Goal: Task Accomplishment & Management: Manage account settings

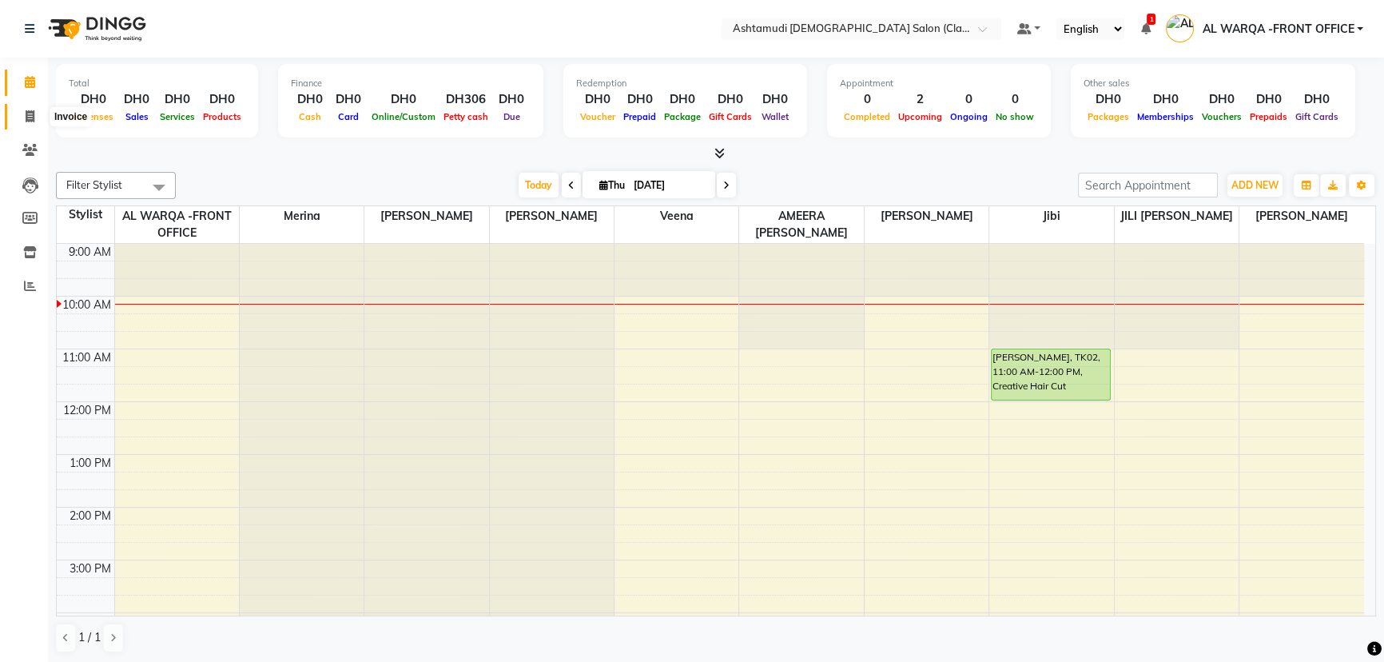
click at [27, 117] on icon at bounding box center [30, 116] width 9 height 12
select select "service"
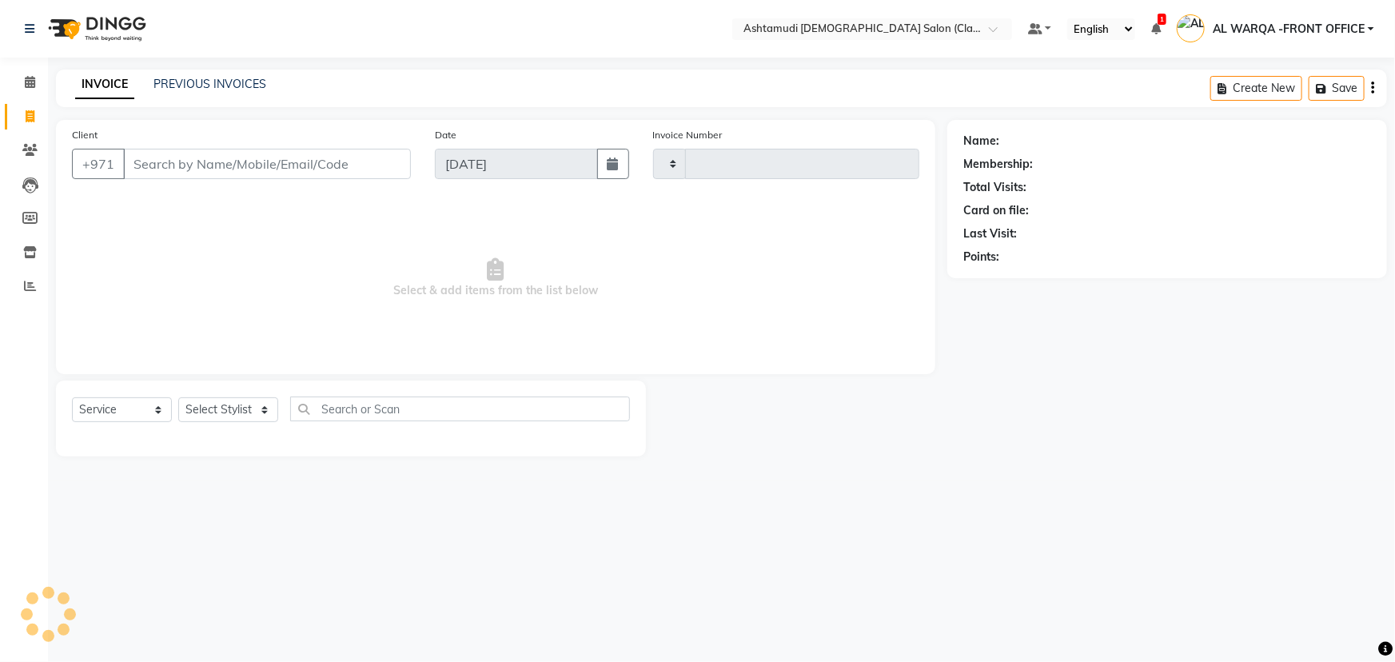
type input "1361"
select select "8201"
click at [192, 162] on input "Client" at bounding box center [267, 164] width 288 height 30
click at [169, 168] on input "Client" at bounding box center [267, 164] width 288 height 30
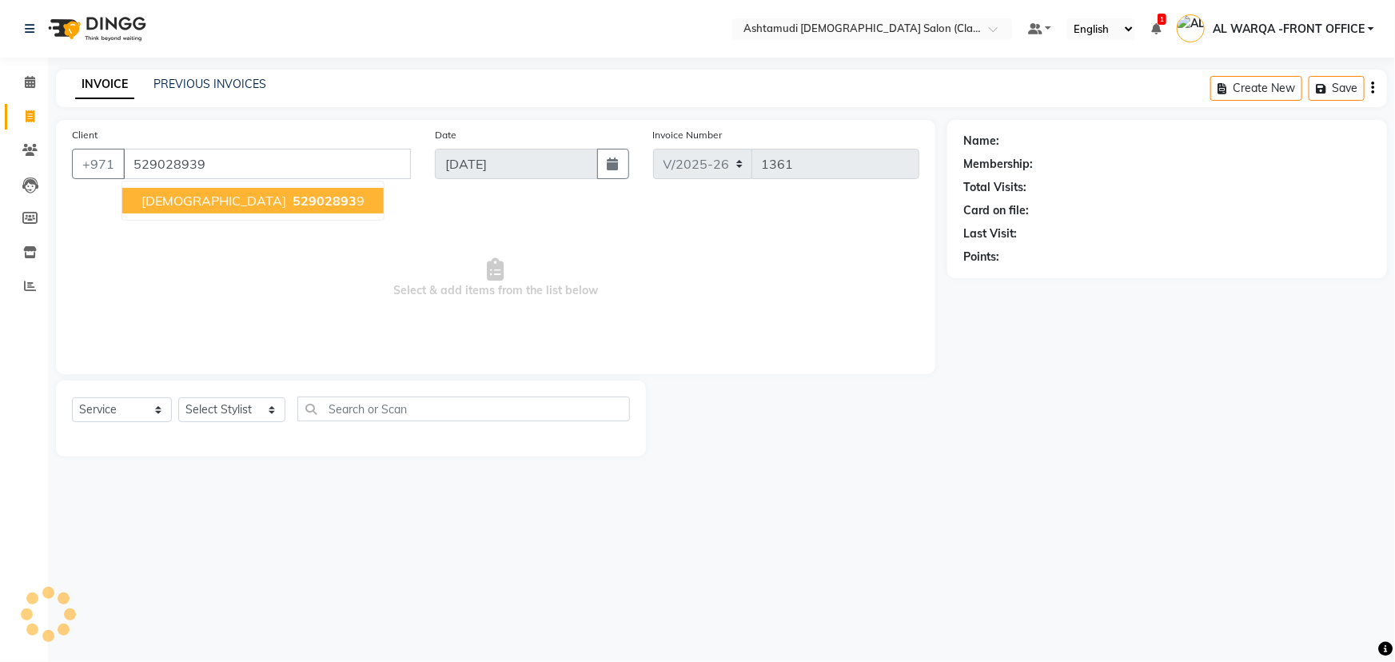
type input "529028939"
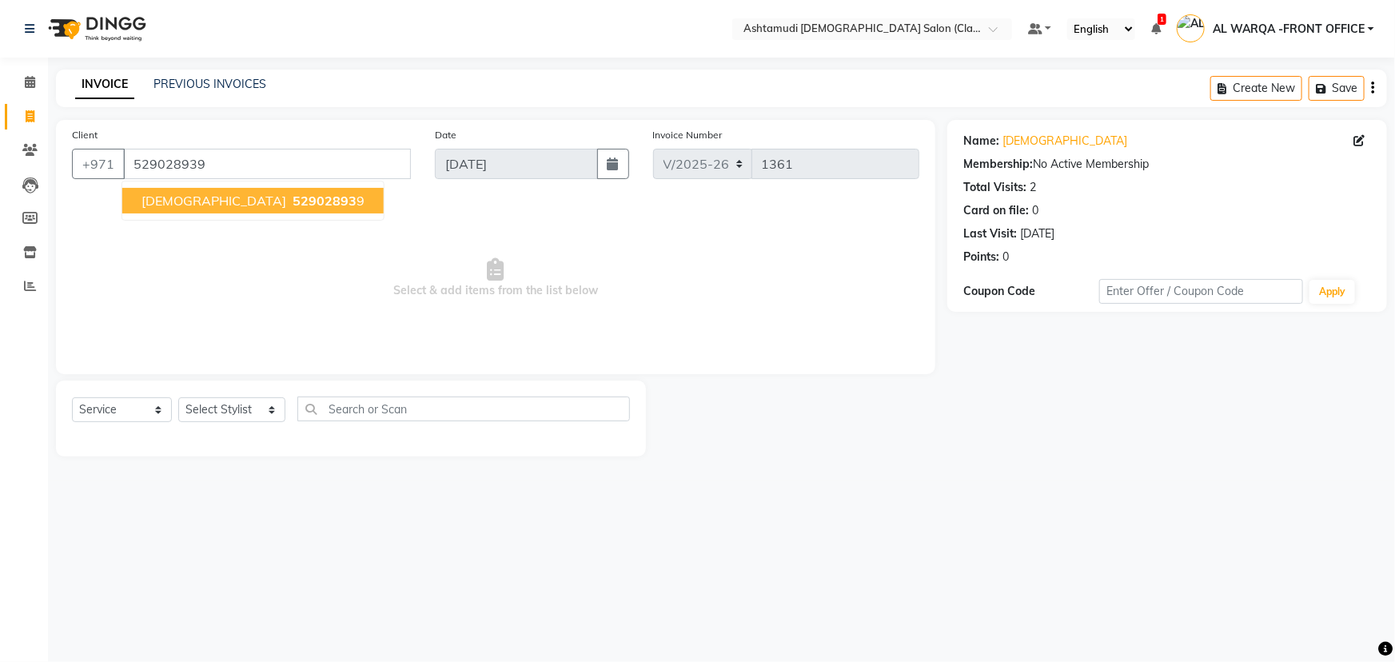
click at [292, 197] on span "52902893" at bounding box center [324, 201] width 64 height 16
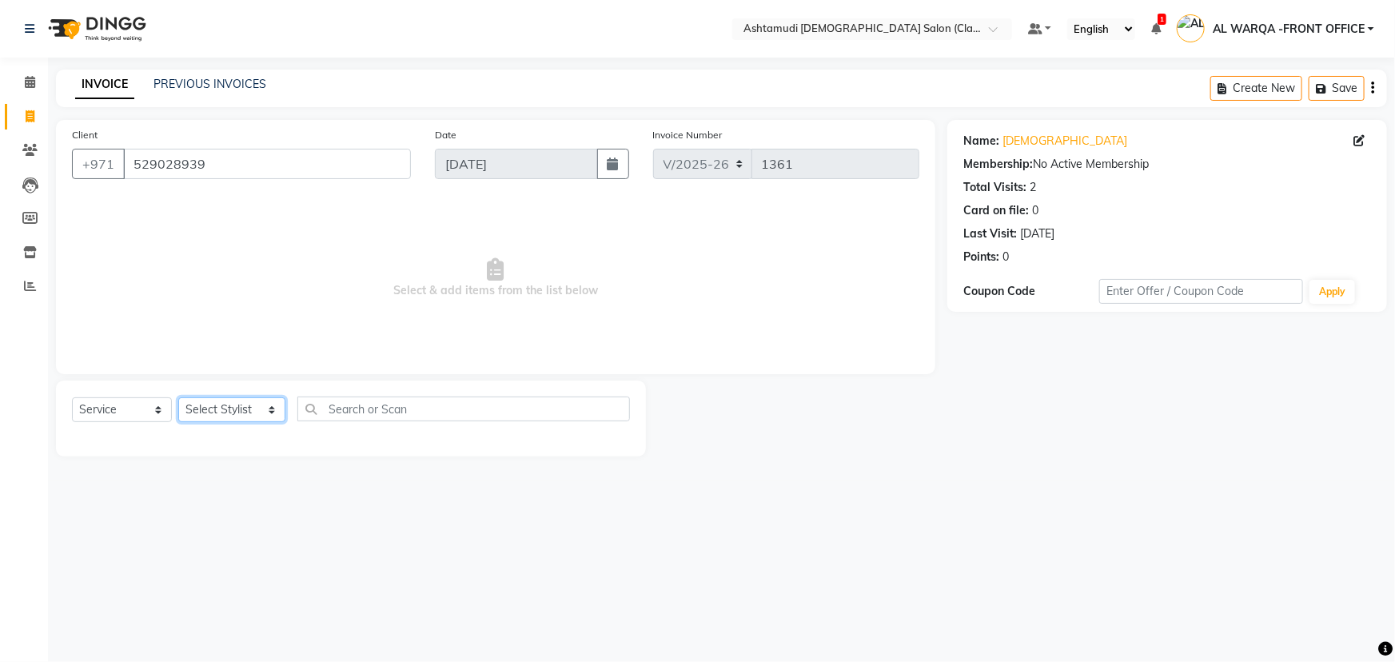
click at [266, 408] on select "Select Stylist AL WARQA -FRONT OFFICE AMEERA [PERSON_NAME] [PERSON_NAME] JILI […" at bounding box center [231, 409] width 107 height 25
select select "80375"
click at [178, 397] on select "Select Stylist AL WARQA -FRONT OFFICE AMEERA [PERSON_NAME] [PERSON_NAME] JILI […" at bounding box center [231, 409] width 107 height 25
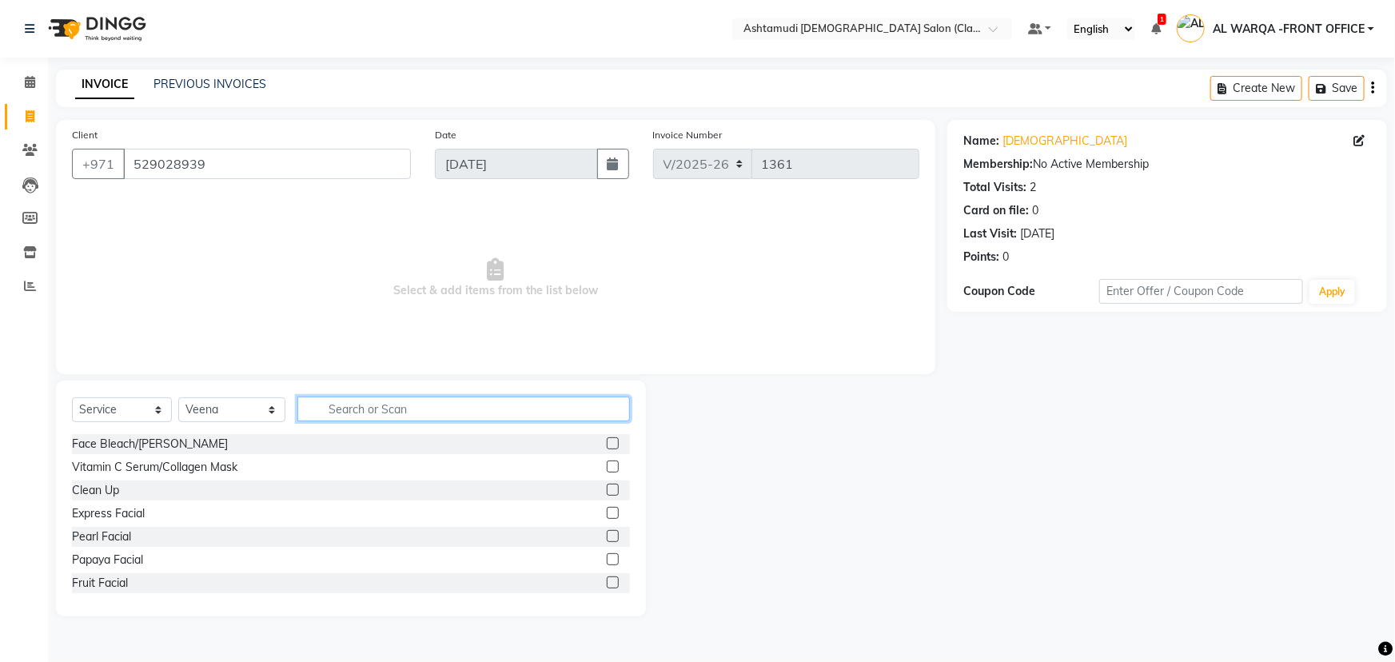
click at [347, 407] on input "text" at bounding box center [463, 408] width 332 height 25
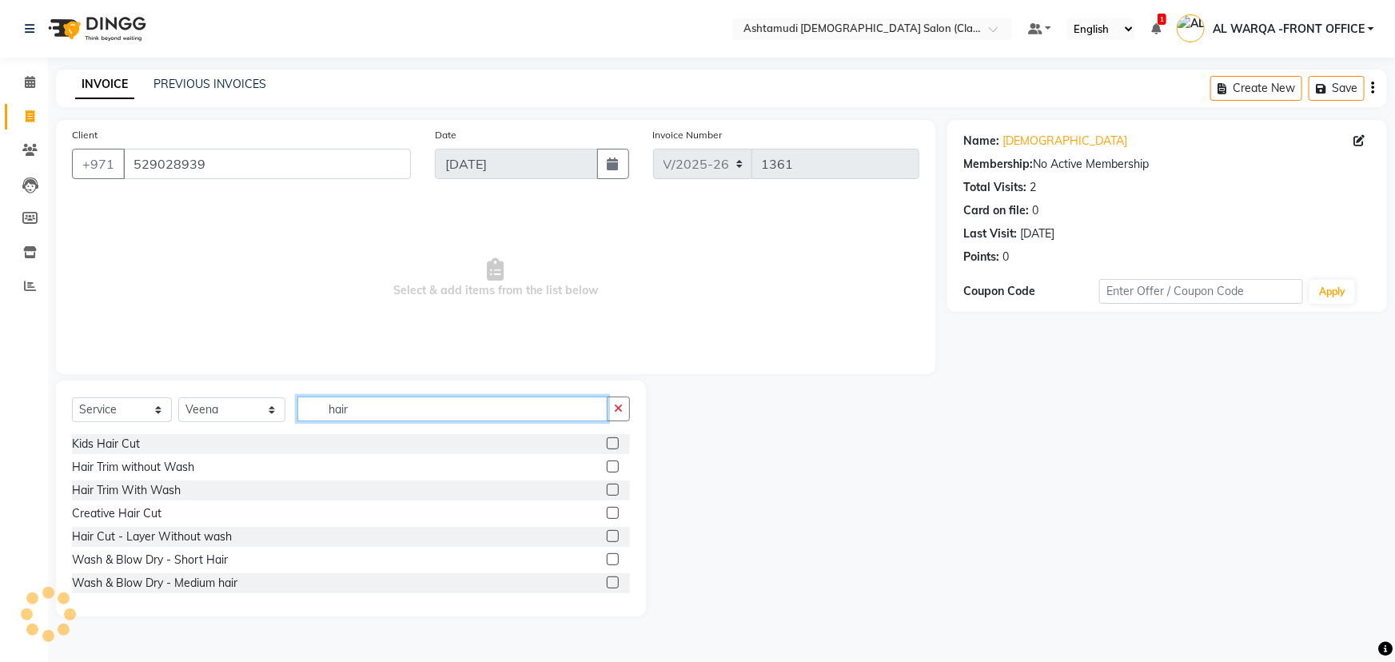
scroll to position [72, 0]
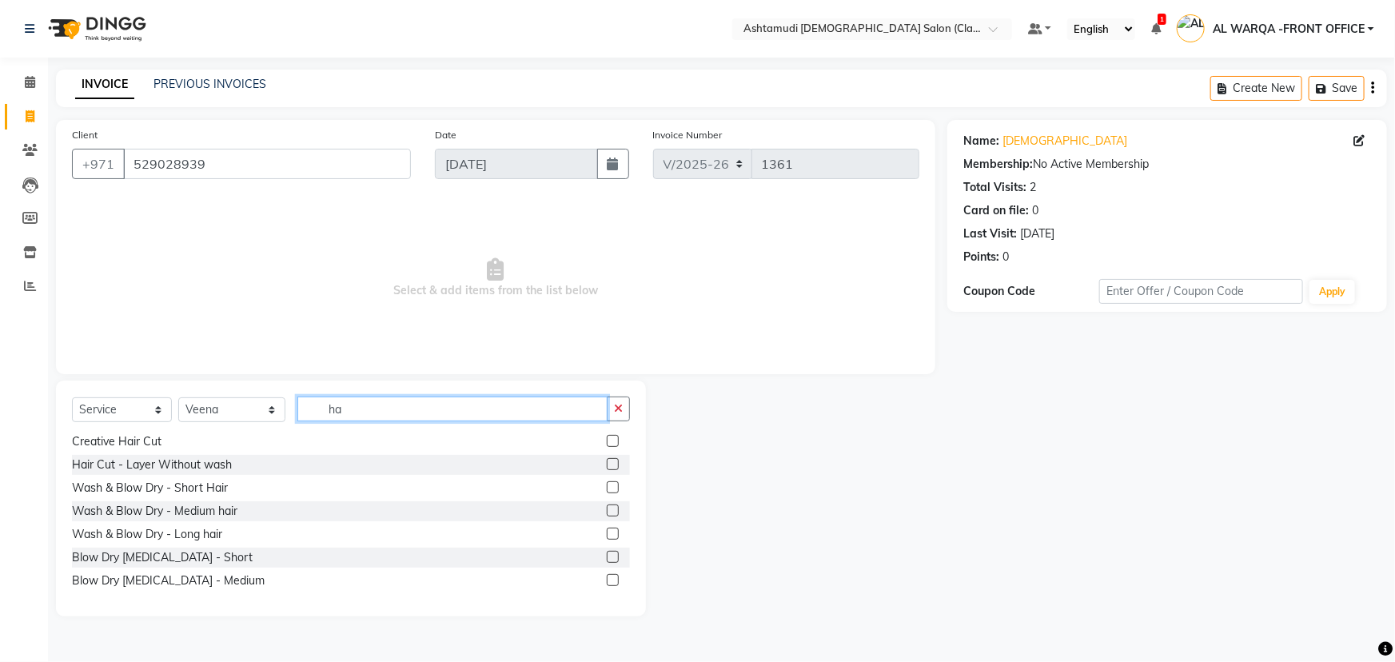
type input "h"
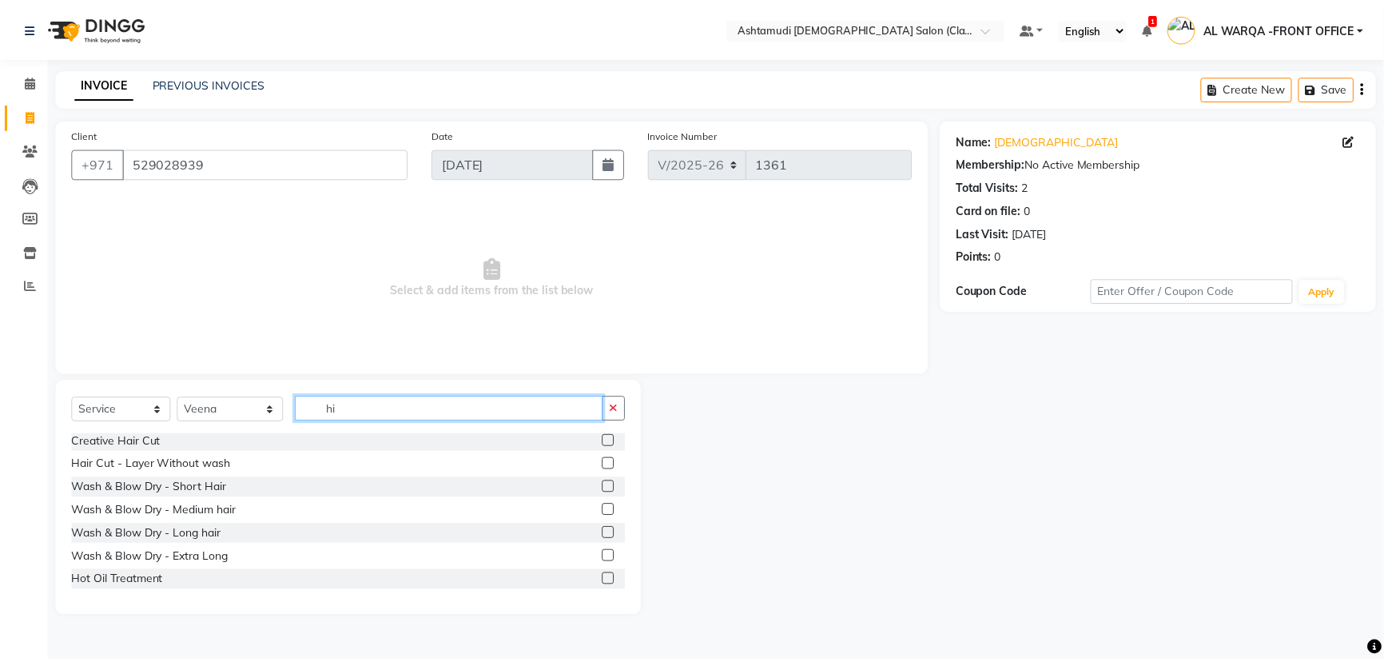
scroll to position [0, 0]
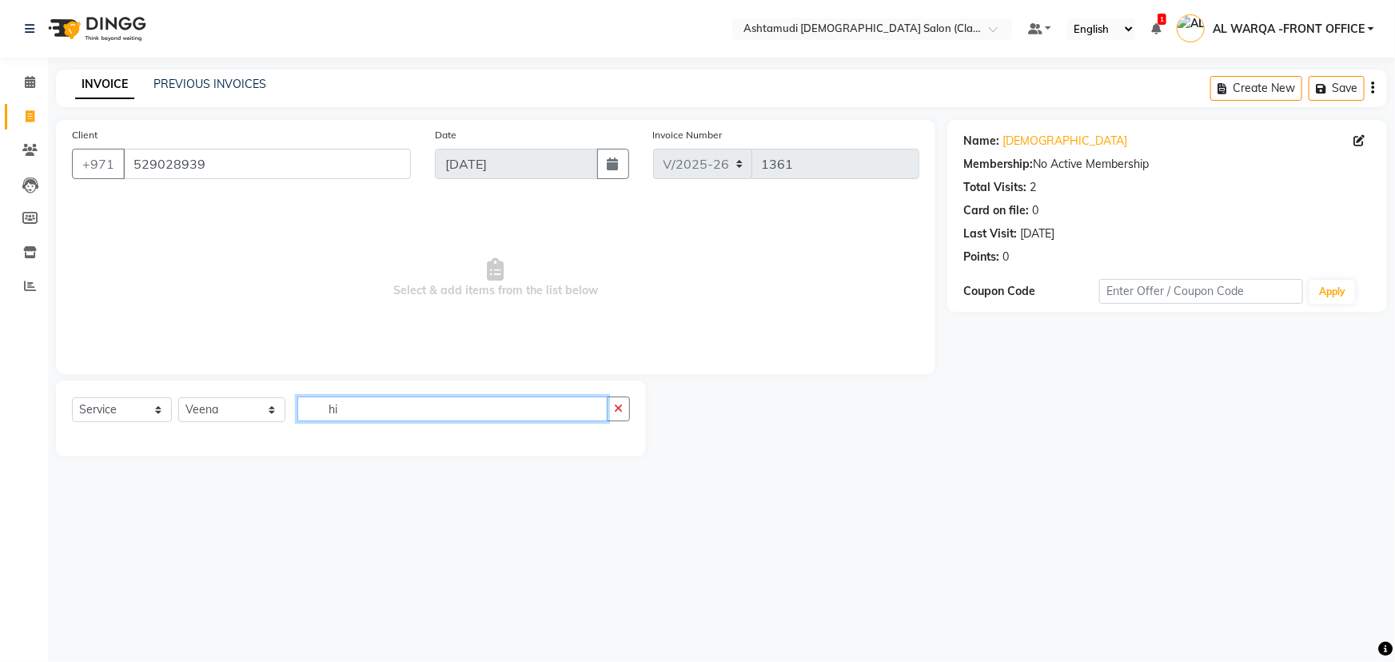
type input "h"
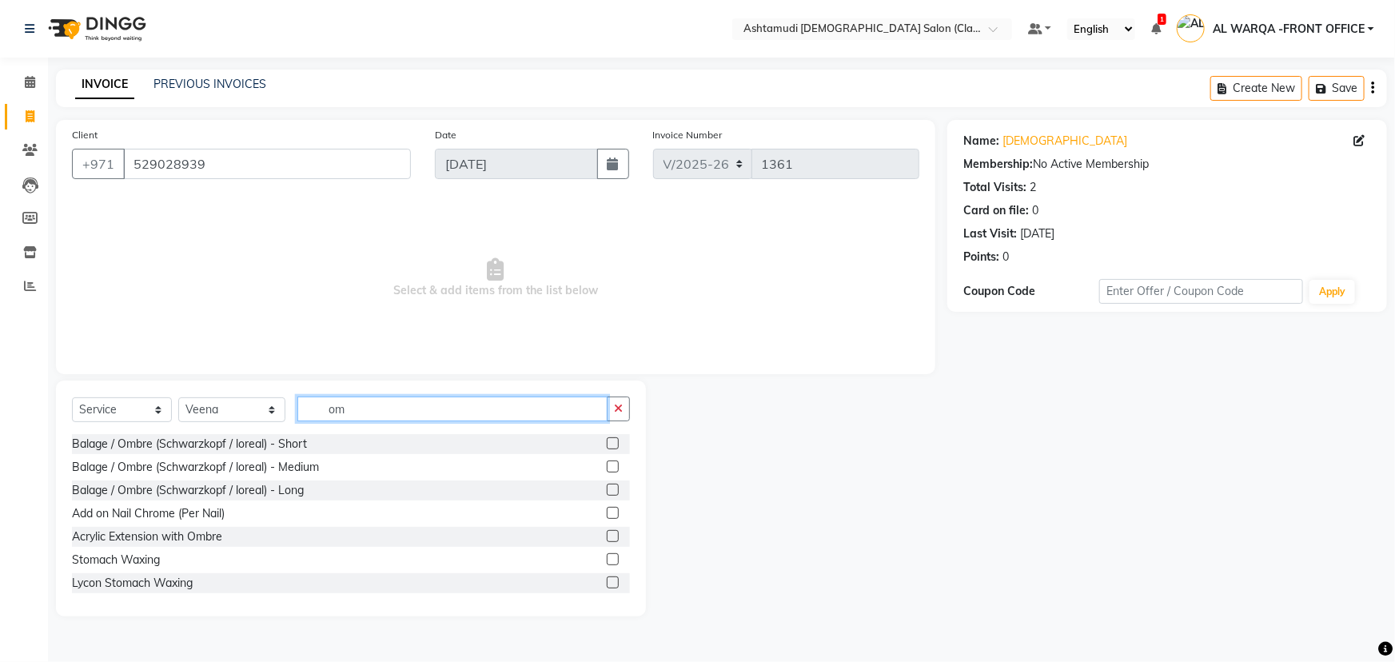
type input "om"
click at [607, 468] on label at bounding box center [613, 466] width 12 height 12
click at [607, 468] on input "checkbox" at bounding box center [612, 467] width 10 height 10
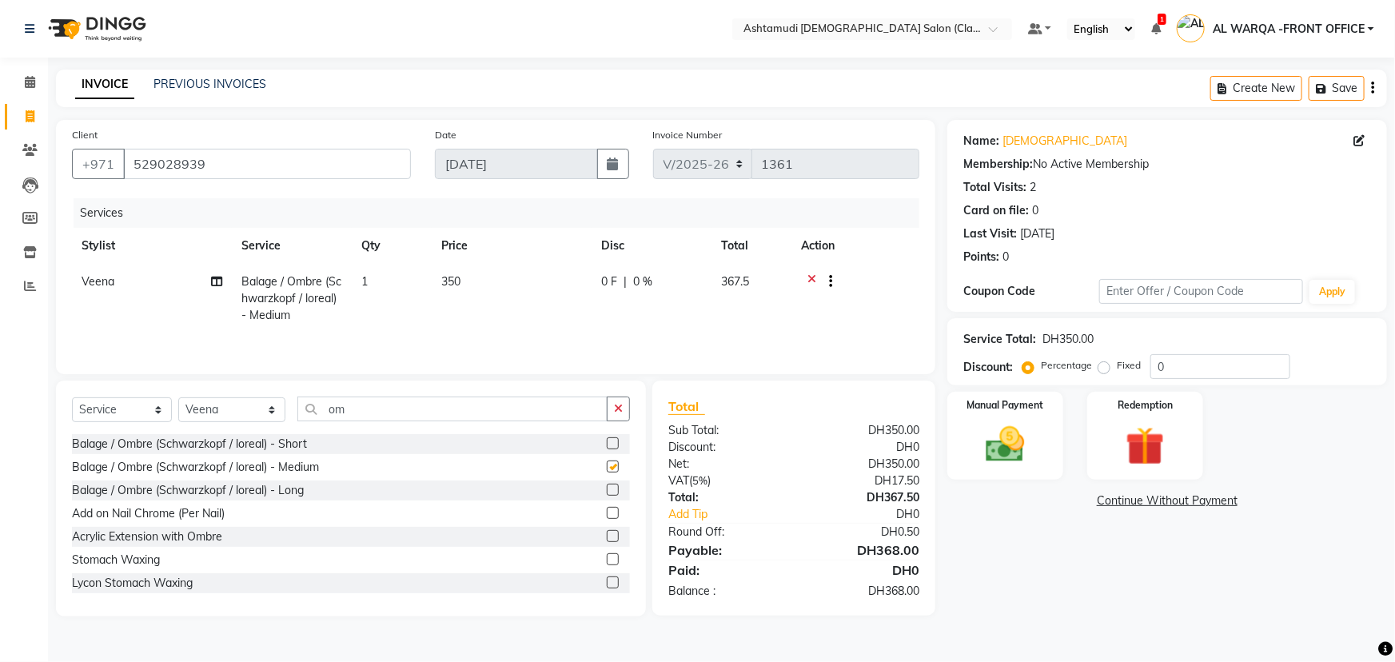
checkbox input "false"
click at [351, 408] on input "om" at bounding box center [452, 408] width 310 height 25
type input "o"
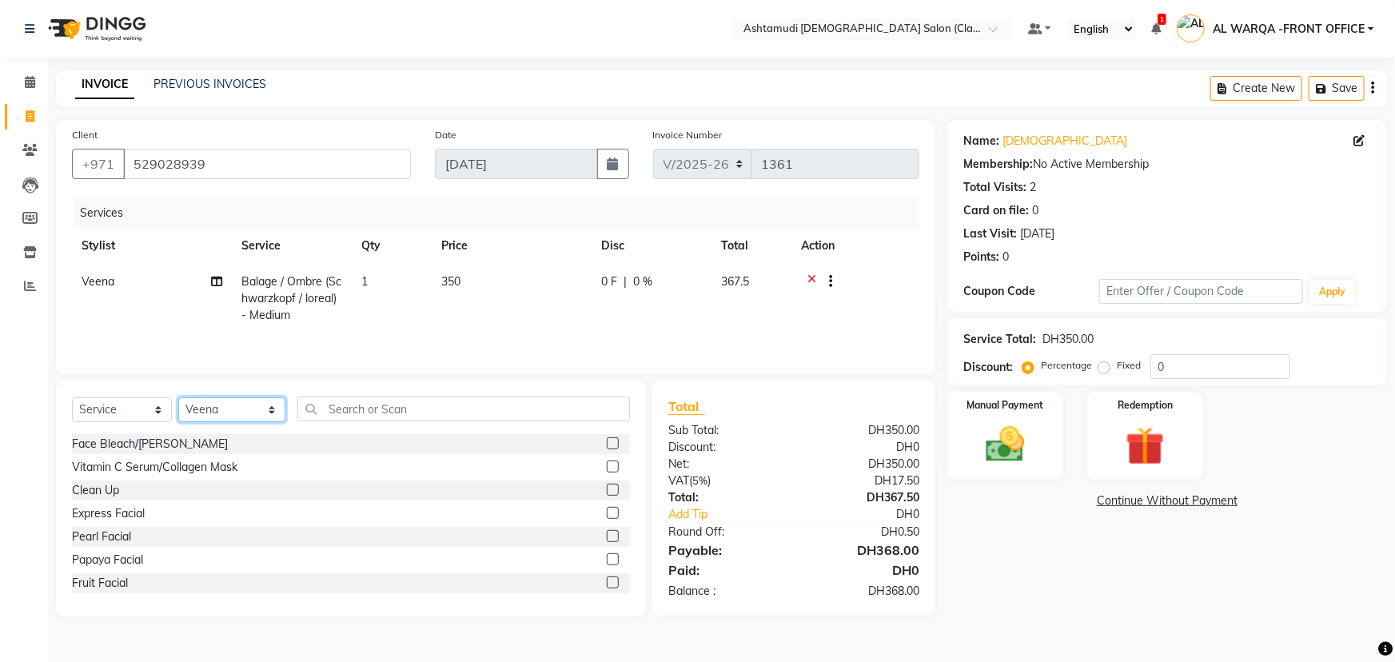
click at [272, 412] on select "Select Stylist AL WARQA -FRONT OFFICE AMEERA [PERSON_NAME] [PERSON_NAME] JILI […" at bounding box center [231, 409] width 107 height 25
select select "82443"
click at [178, 397] on select "Select Stylist AL WARQA -FRONT OFFICE AMEERA [PERSON_NAME] [PERSON_NAME] JILI […" at bounding box center [231, 409] width 107 height 25
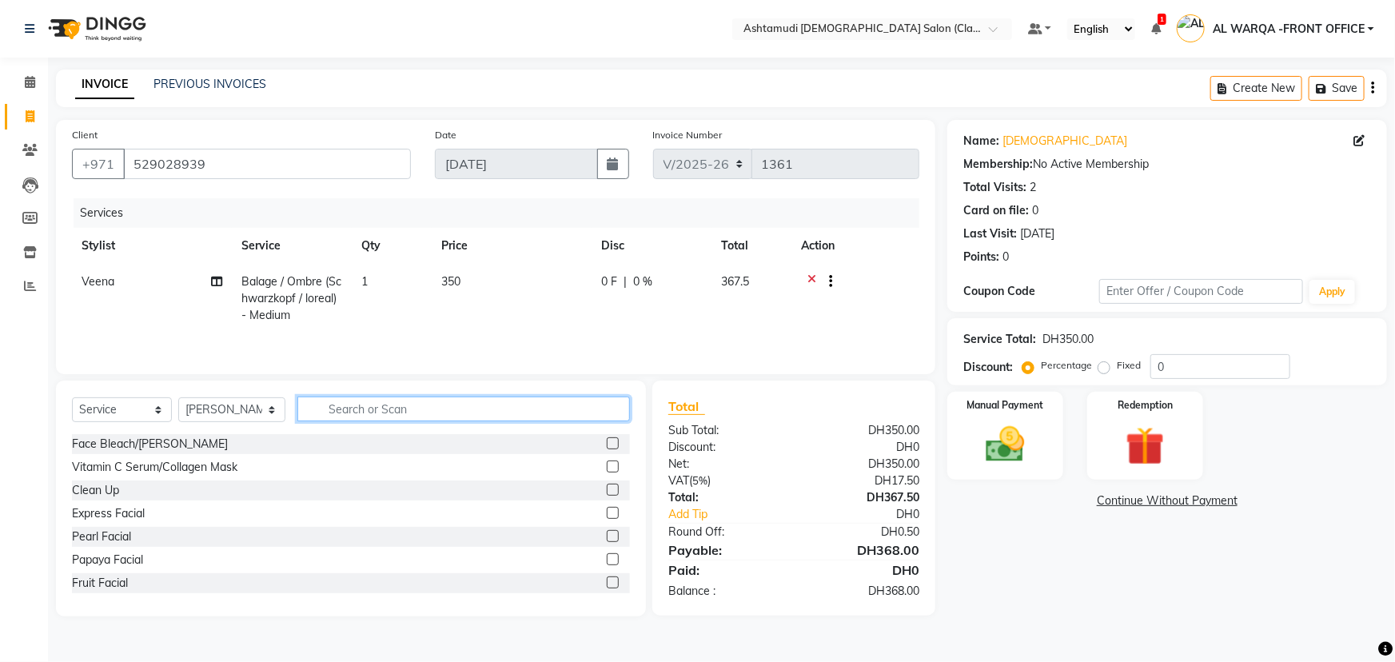
click at [337, 410] on input "text" at bounding box center [463, 408] width 332 height 25
type input "pedi"
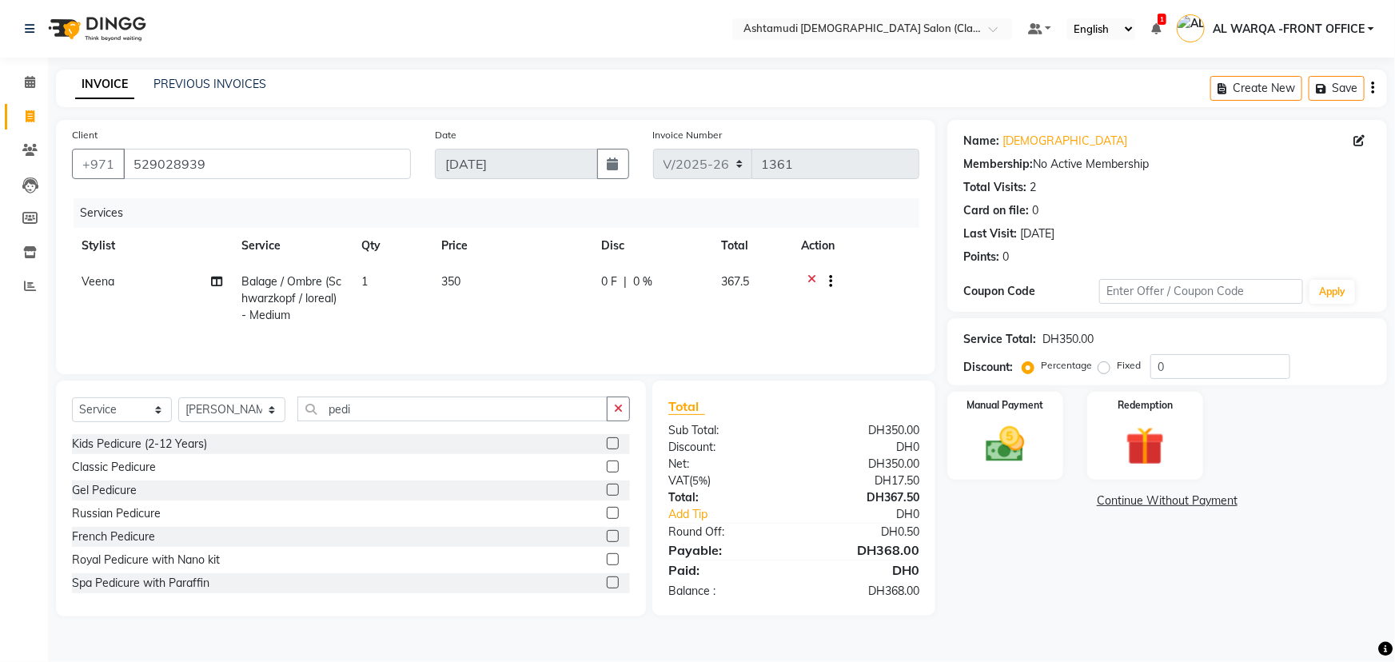
click at [594, 464] on div "Classic Pedicure" at bounding box center [351, 467] width 558 height 20
click at [607, 464] on label at bounding box center [613, 466] width 12 height 12
click at [607, 464] on input "checkbox" at bounding box center [612, 467] width 10 height 10
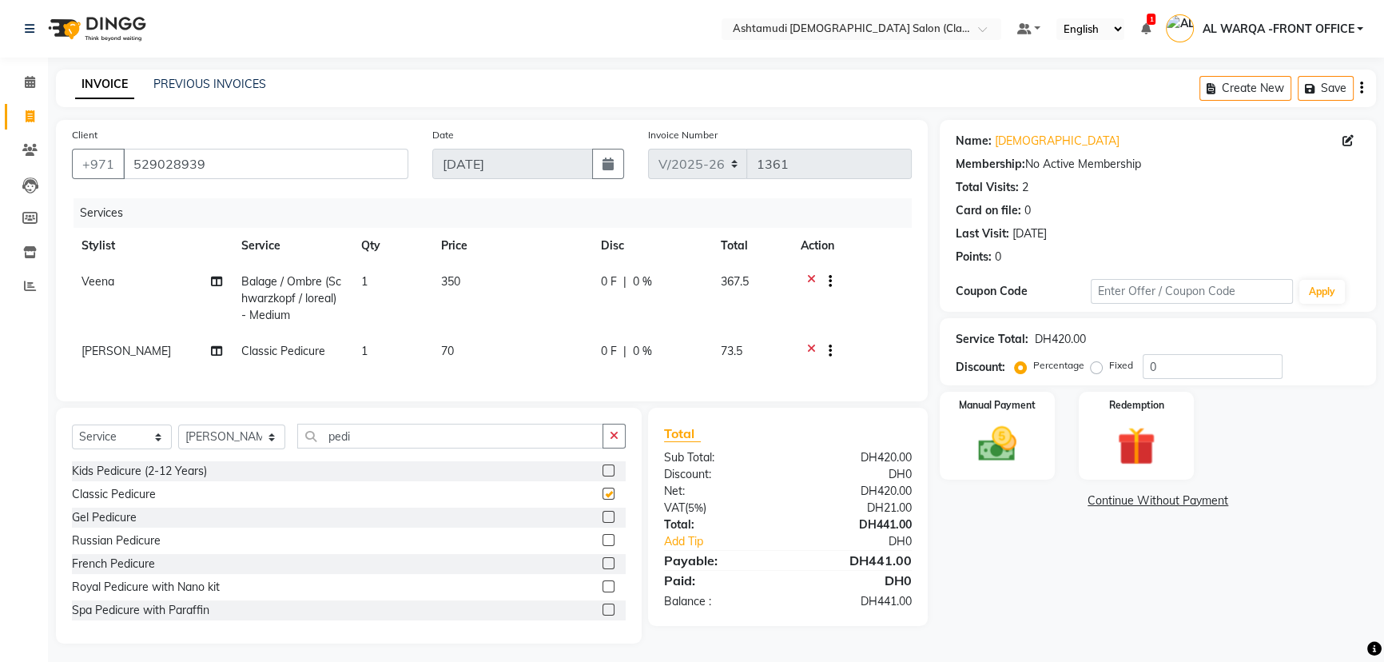
checkbox input "false"
click at [1166, 368] on input "0" at bounding box center [1213, 366] width 140 height 25
type input "025"
click at [1001, 450] on img at bounding box center [997, 444] width 65 height 46
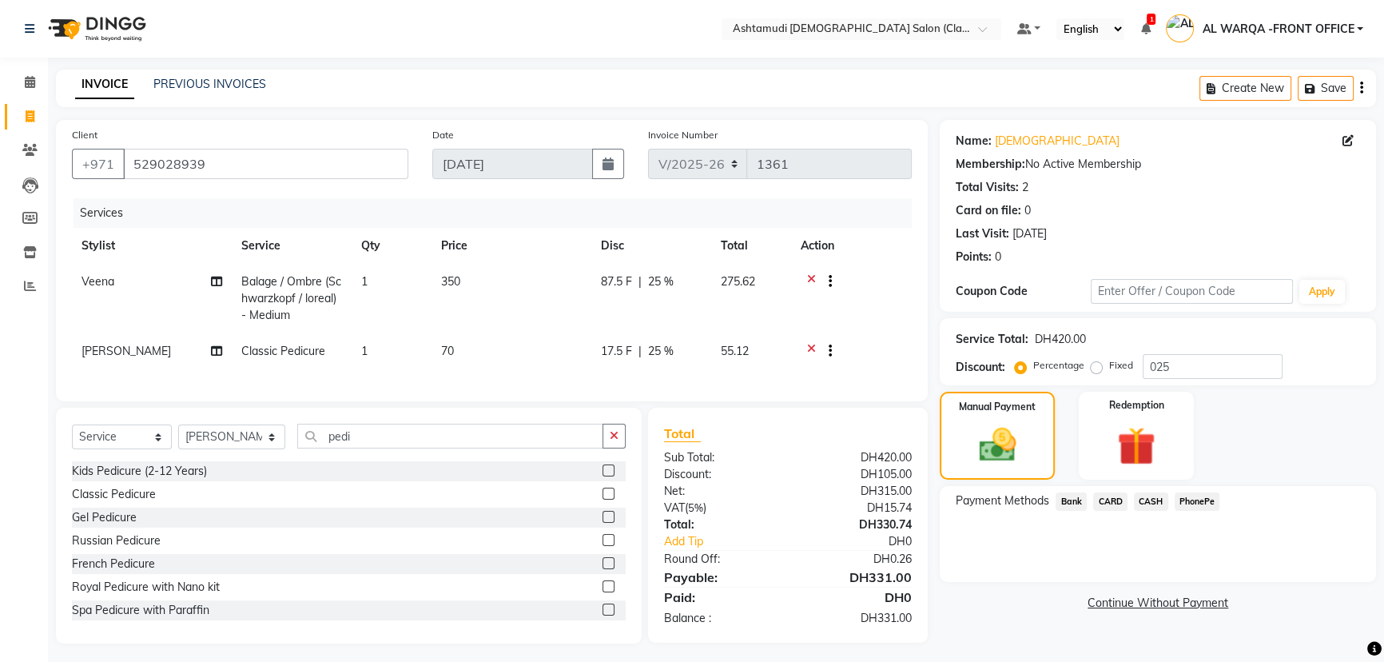
click at [1107, 502] on span "CARD" at bounding box center [1110, 501] width 34 height 18
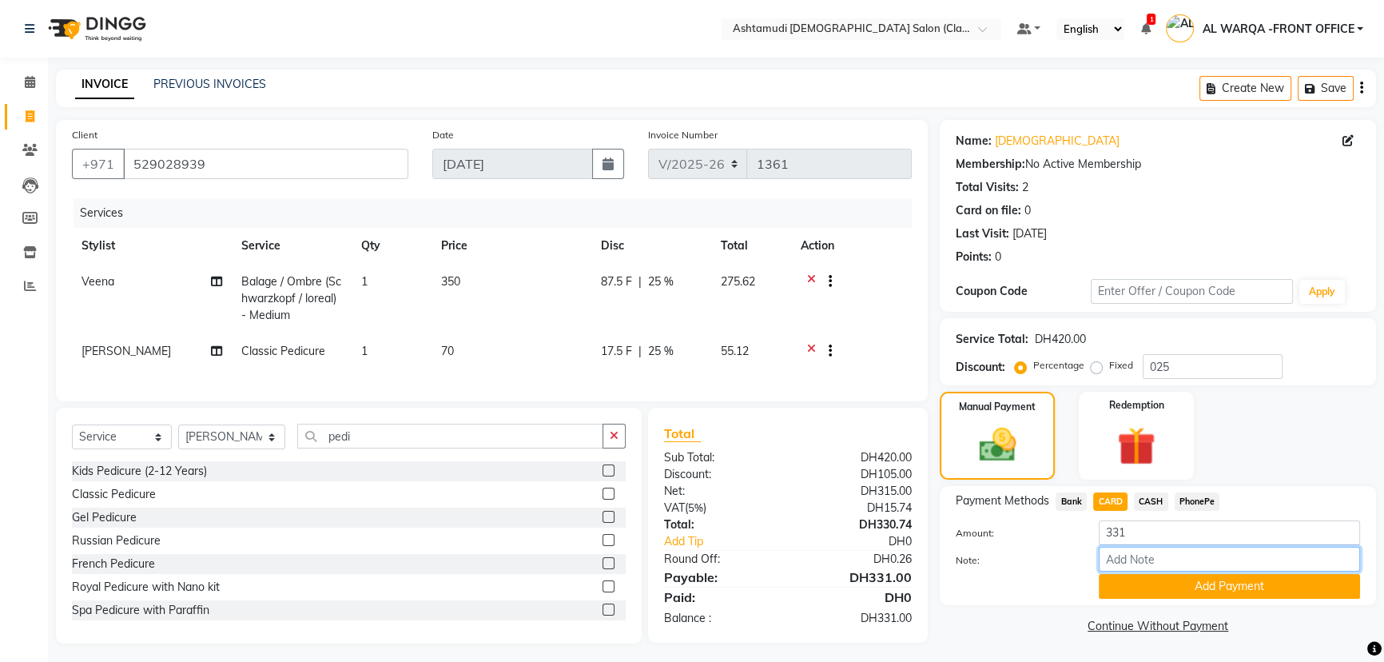
click at [1130, 559] on input "Note:" at bounding box center [1229, 559] width 261 height 25
type input "veena"
click at [1218, 583] on button "Add Payment" at bounding box center [1229, 586] width 261 height 25
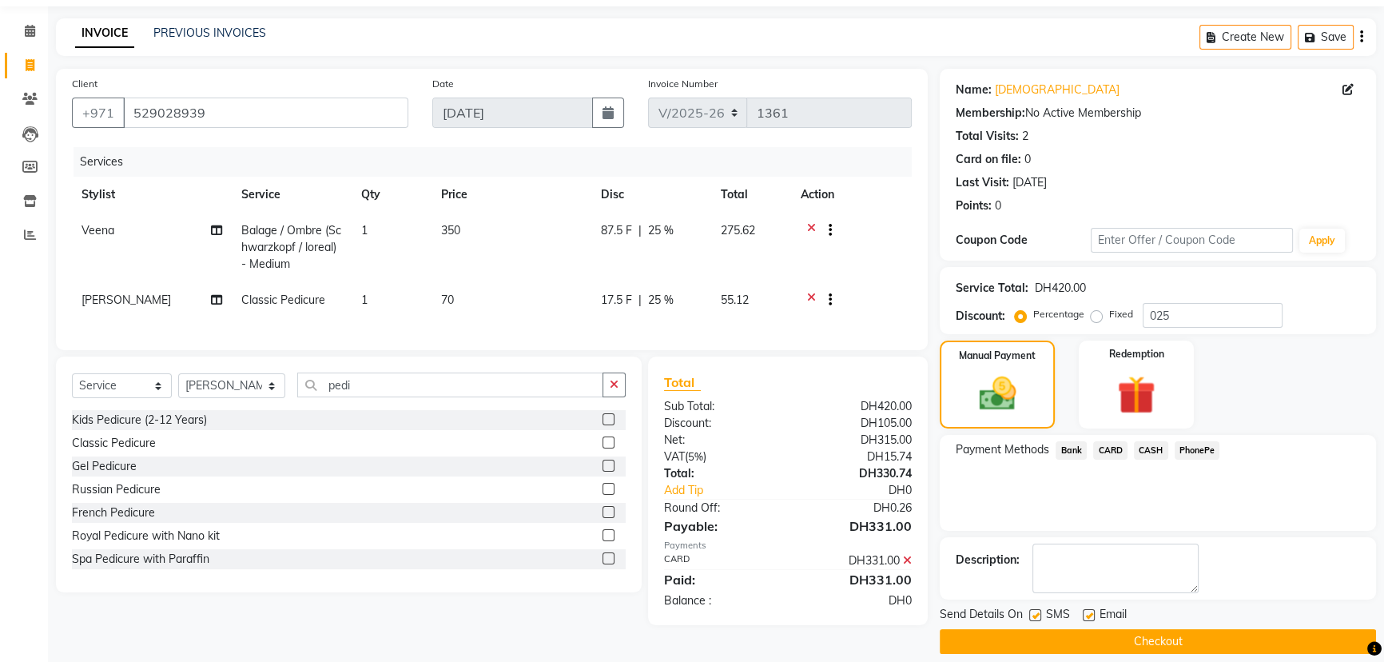
scroll to position [66, 0]
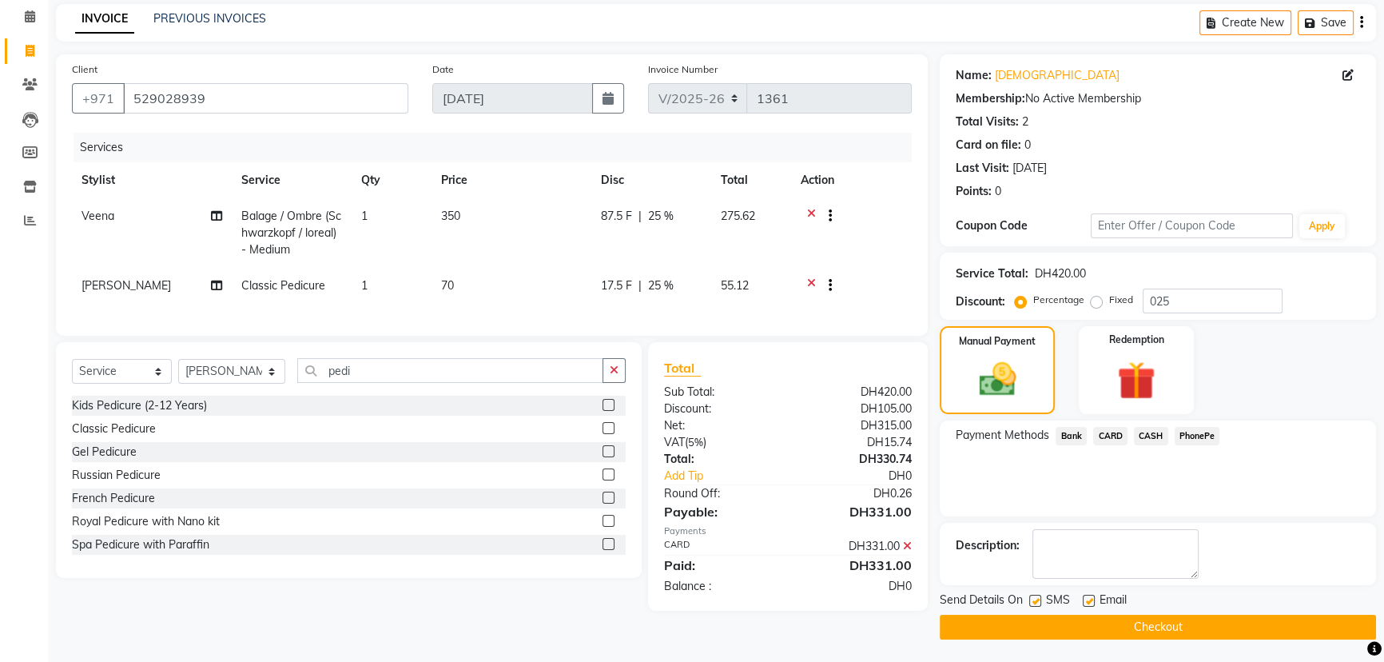
click at [1220, 628] on button "Checkout" at bounding box center [1158, 627] width 436 height 25
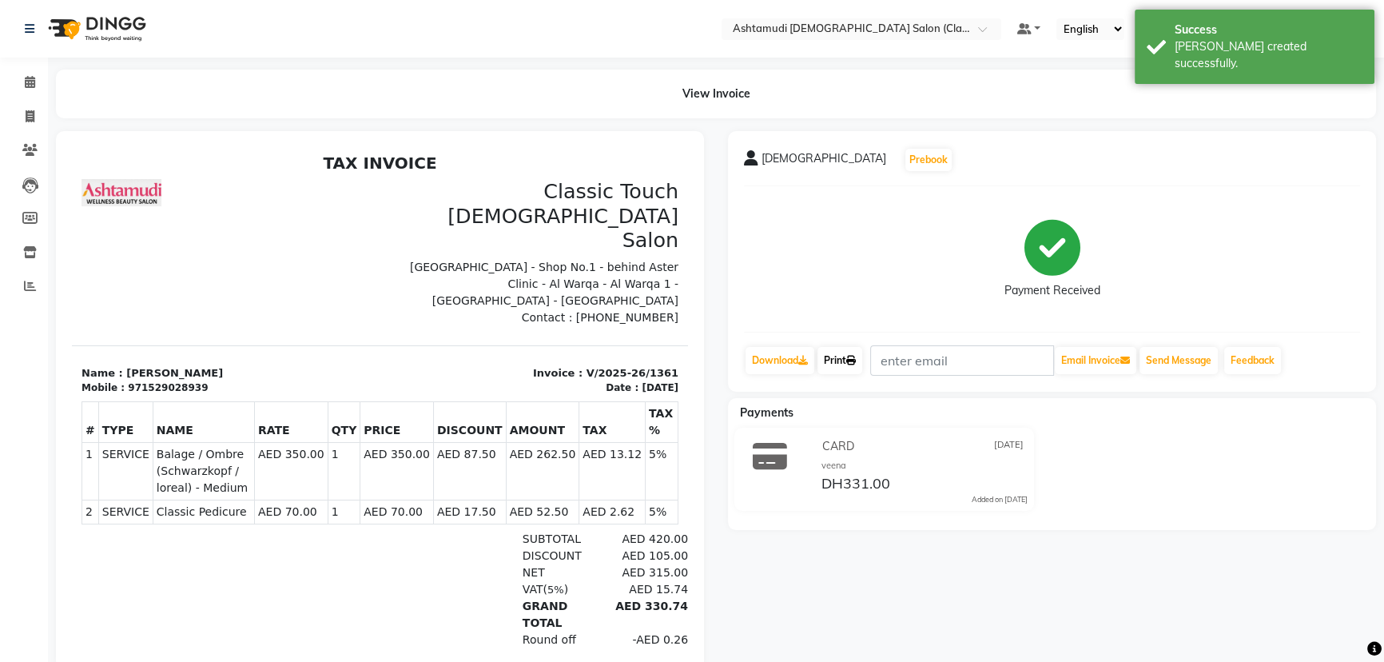
click at [856, 360] on icon at bounding box center [851, 361] width 10 height 10
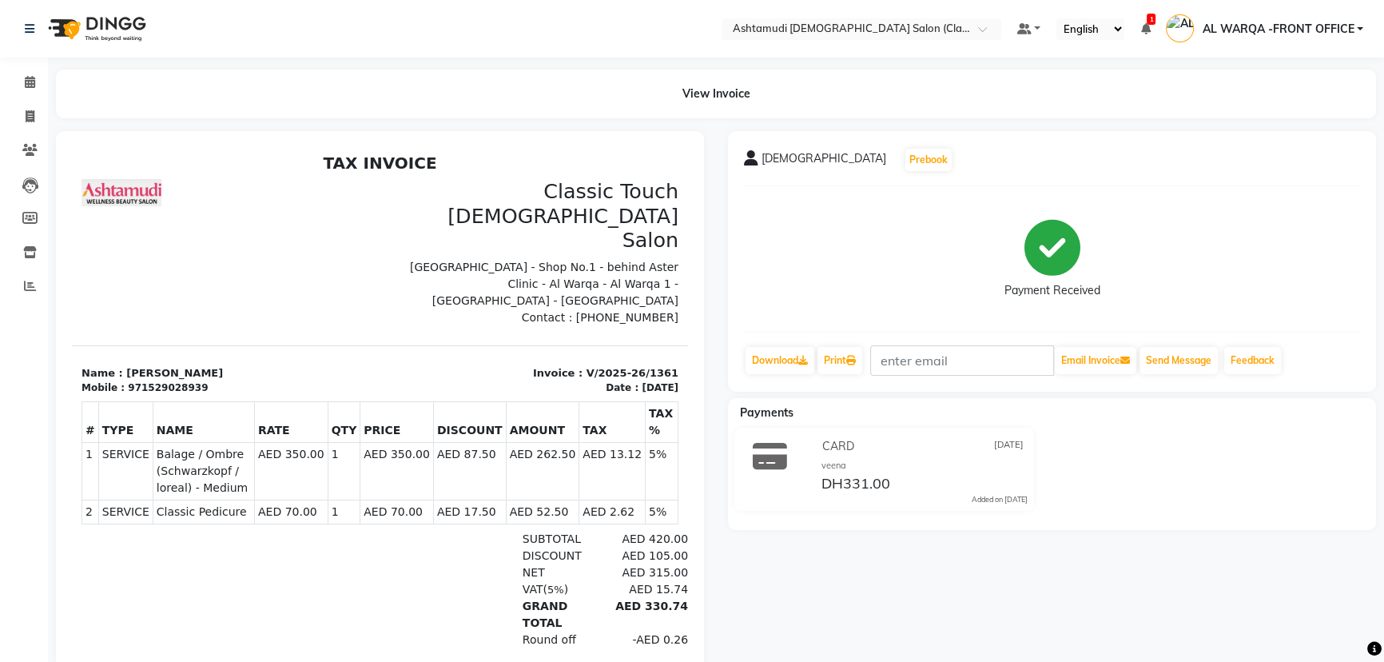
click at [491, 183] on h3 "Classic Touch [DEMOGRAPHIC_DATA] Salon" at bounding box center [534, 216] width 289 height 74
click at [34, 108] on span at bounding box center [30, 117] width 28 height 18
select select "service"
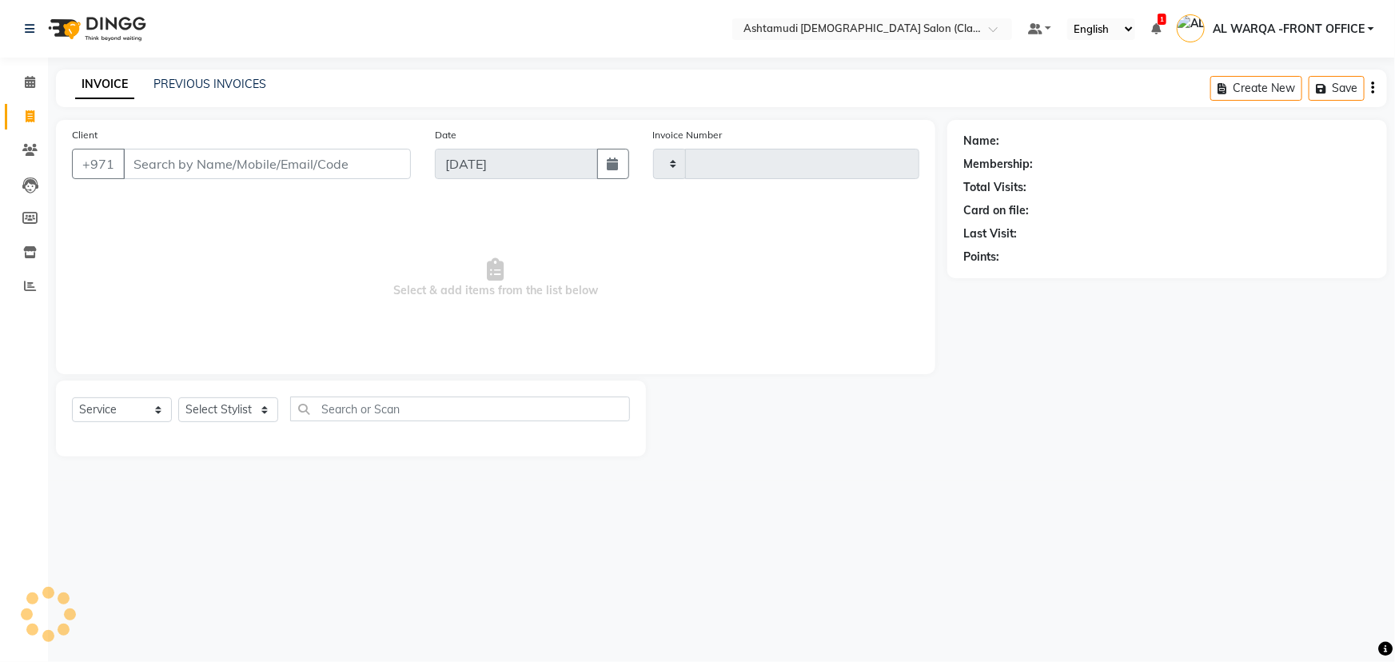
type input "1362"
select select "8201"
click at [25, 83] on icon at bounding box center [30, 82] width 10 height 12
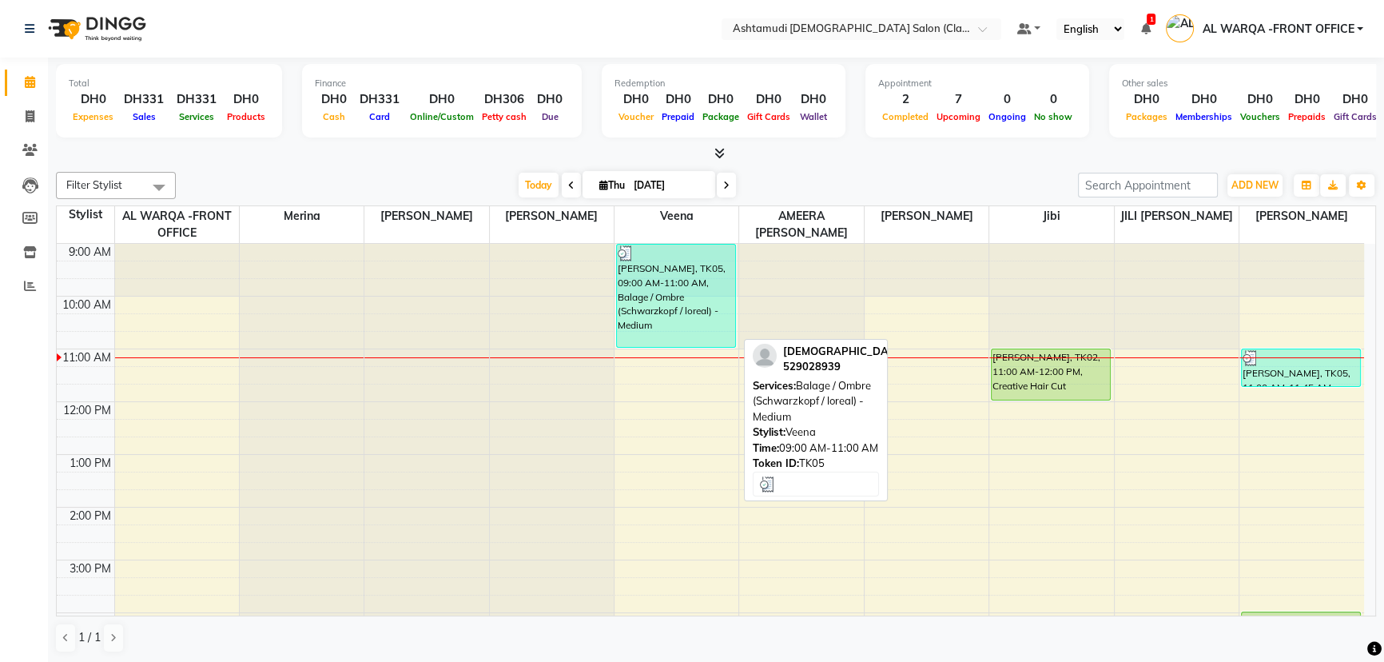
click at [639, 278] on div "[PERSON_NAME], TK05, 09:00 AM-11:00 AM, Balage / Ombre (Schwarzkopf / loreal) -…" at bounding box center [676, 296] width 118 height 102
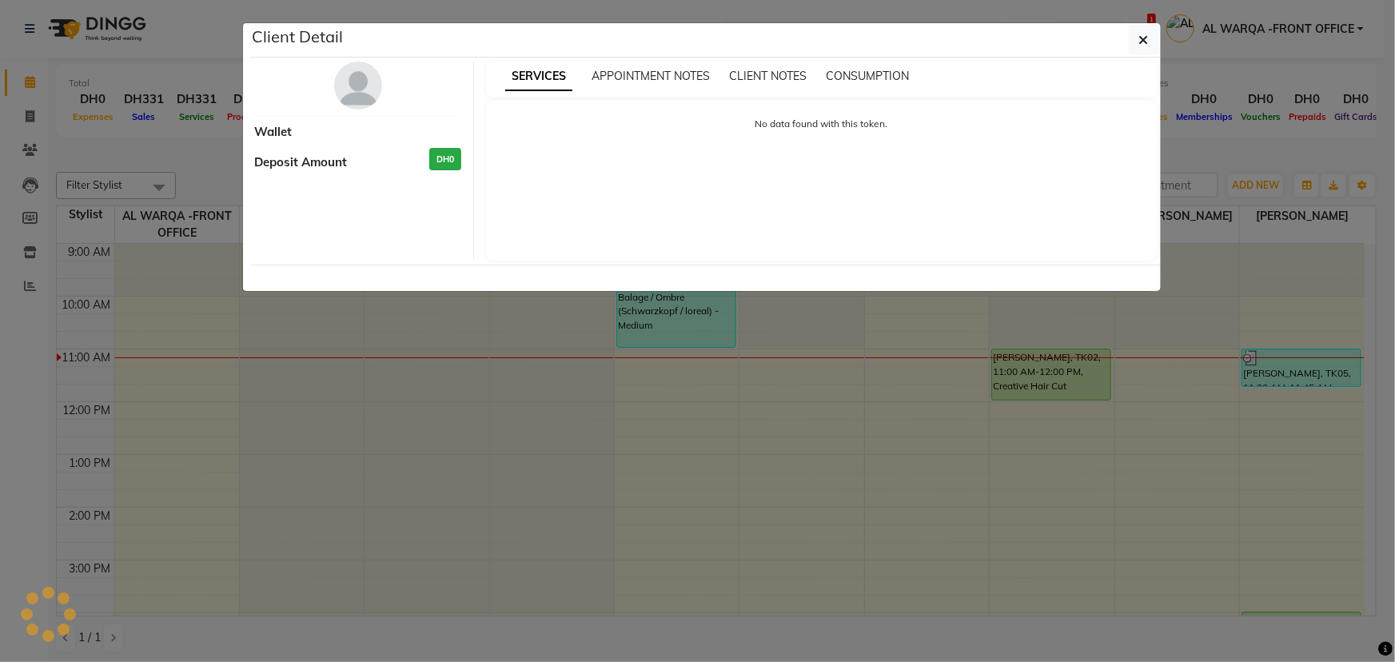
select select "3"
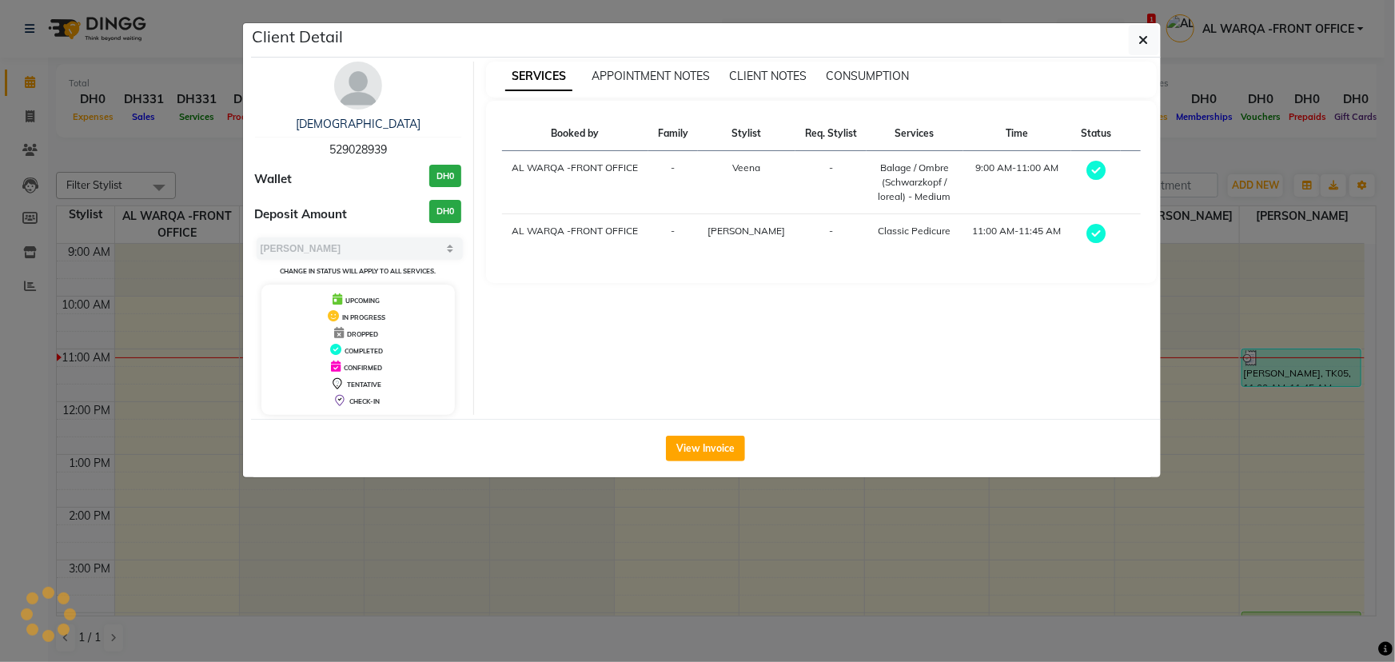
click at [33, 143] on ngb-modal-window "Client Detail [DEMOGRAPHIC_DATA] 529028939 Wallet DH0 Deposit Amount DH0 Select…" at bounding box center [697, 331] width 1395 height 662
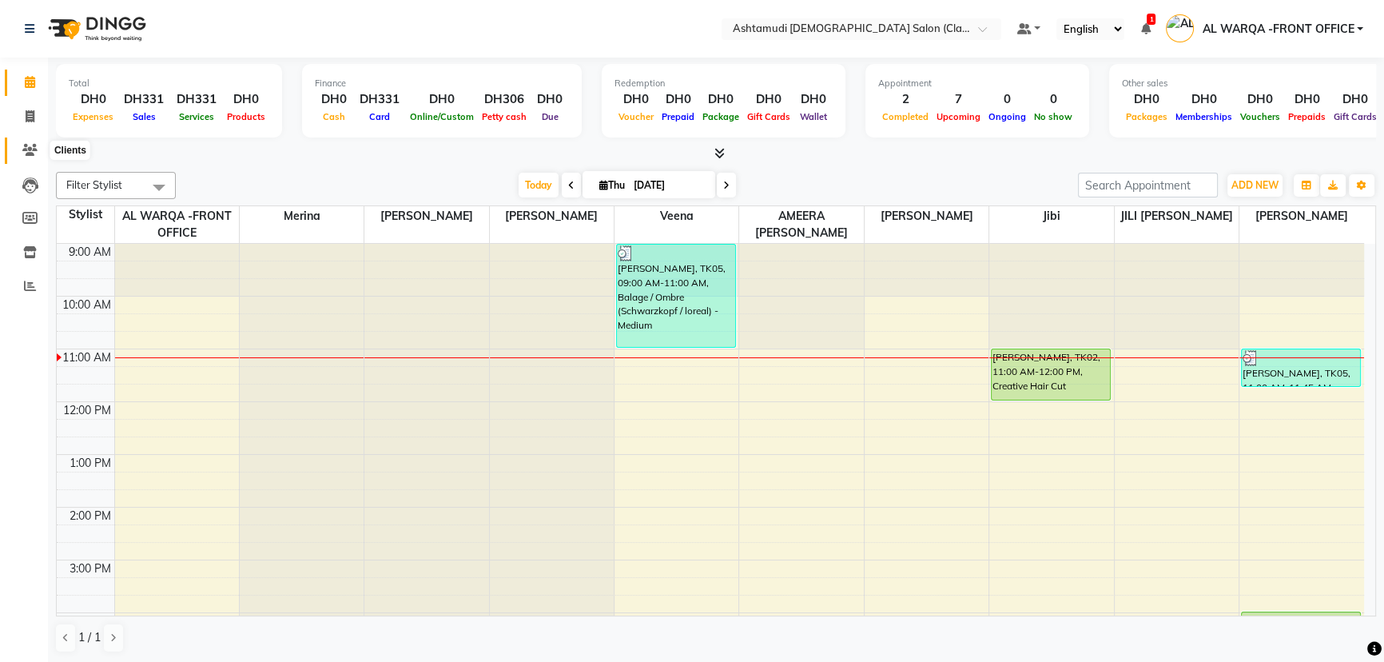
click at [32, 143] on span at bounding box center [30, 150] width 28 height 18
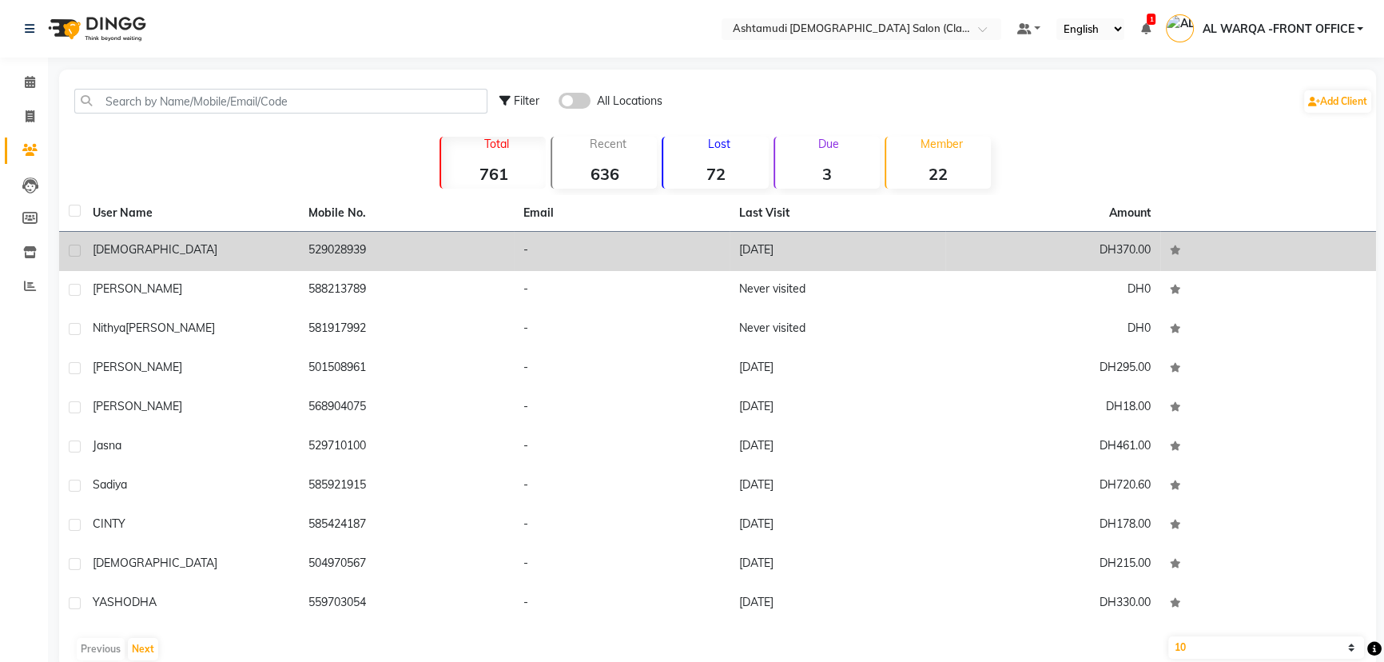
click at [153, 233] on td "[DEMOGRAPHIC_DATA]" at bounding box center [191, 251] width 216 height 39
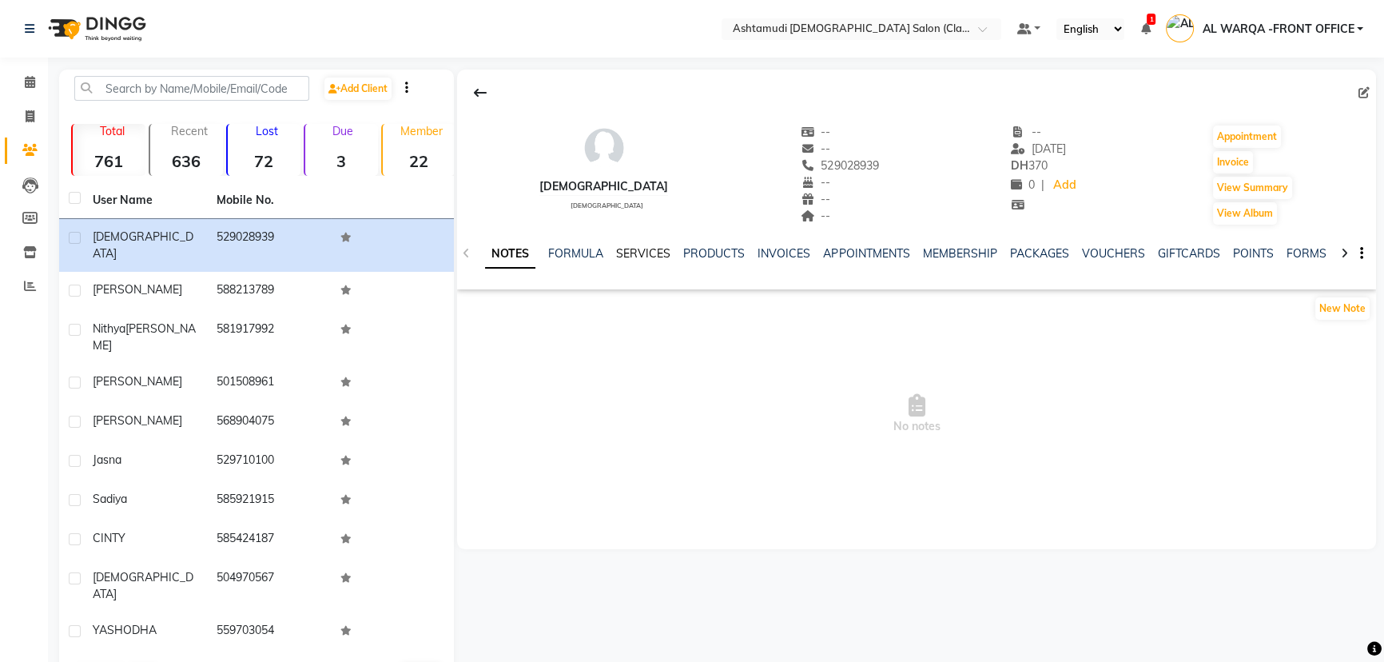
click at [642, 256] on link "SERVICES" at bounding box center [643, 253] width 54 height 14
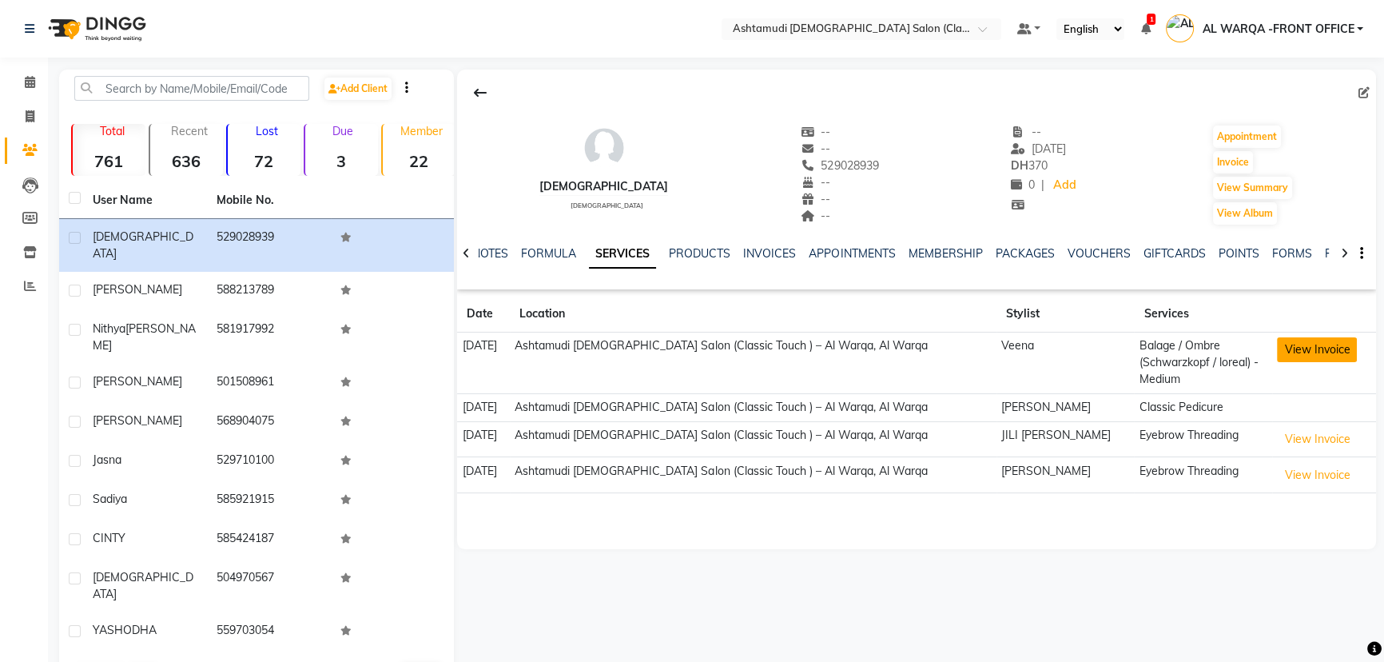
click at [1324, 357] on button "View Invoice" at bounding box center [1317, 349] width 80 height 25
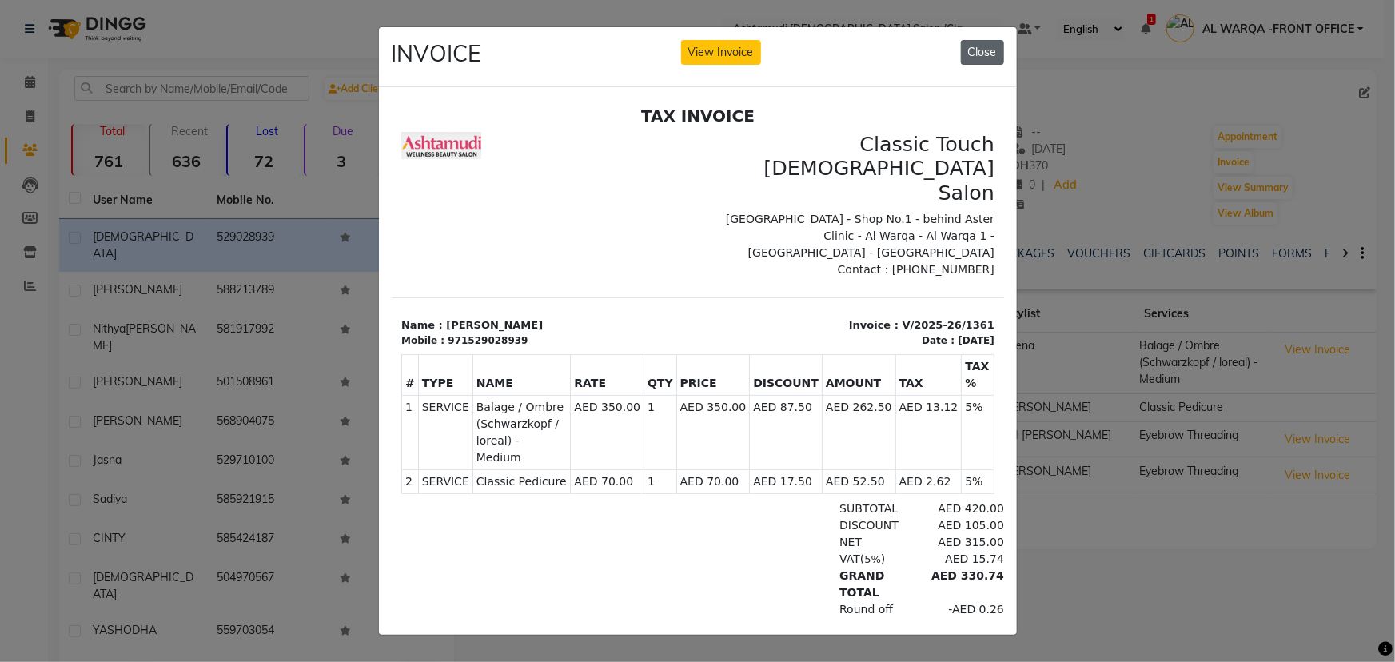
click at [984, 40] on button "Close" at bounding box center [982, 52] width 43 height 25
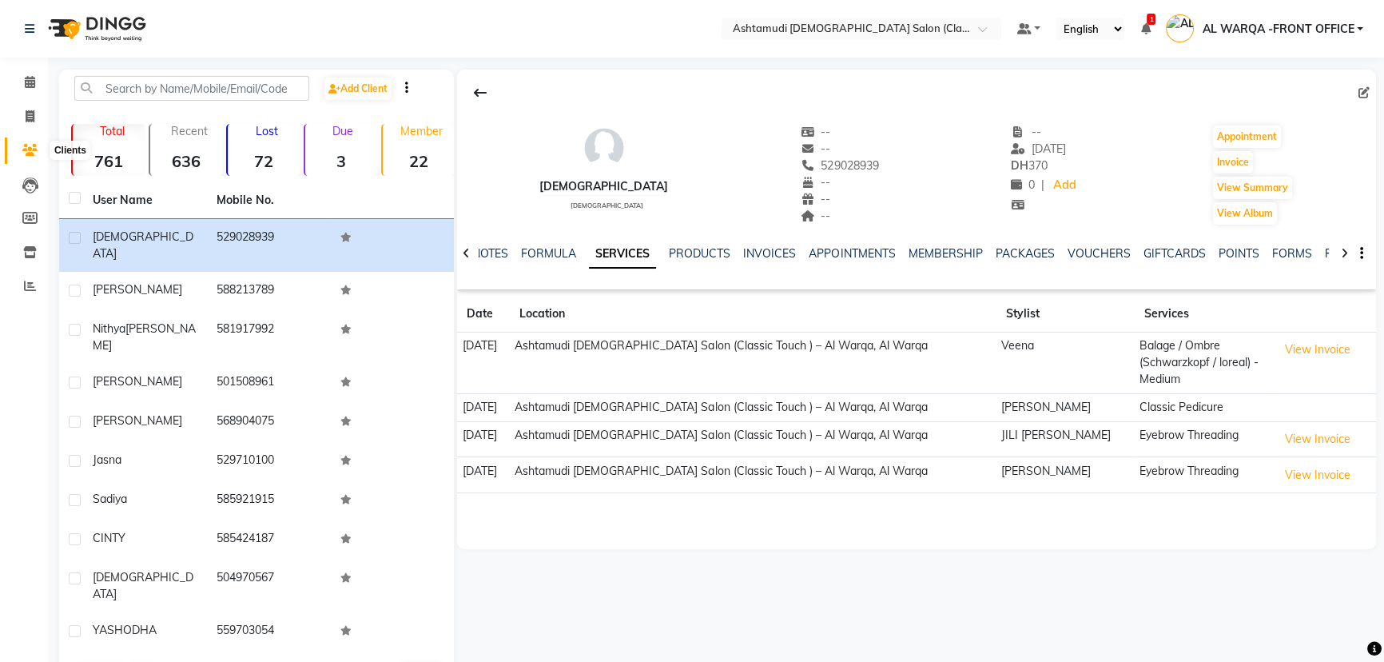
click at [31, 152] on icon at bounding box center [29, 150] width 15 height 12
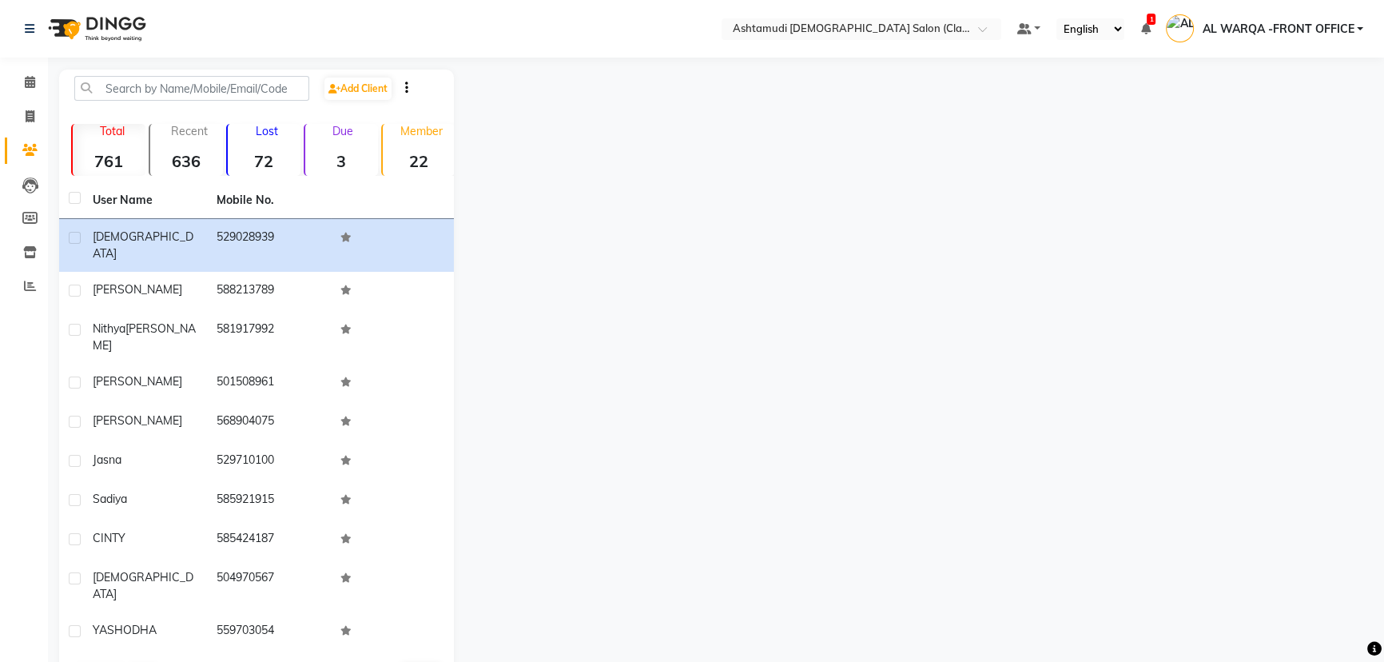
click at [31, 152] on icon at bounding box center [29, 150] width 15 height 12
click at [33, 152] on icon at bounding box center [29, 150] width 15 height 12
click at [31, 149] on icon at bounding box center [29, 150] width 15 height 12
click at [30, 149] on icon at bounding box center [29, 150] width 15 height 12
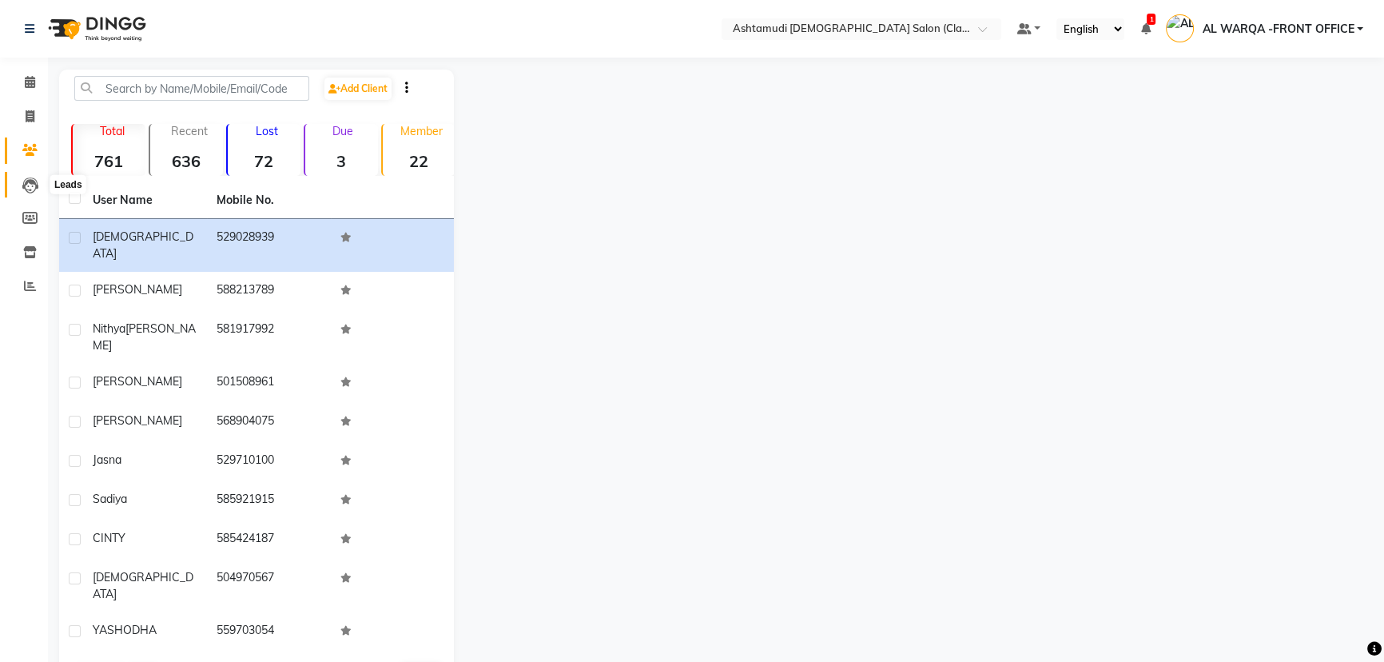
click at [32, 181] on icon at bounding box center [30, 185] width 16 height 16
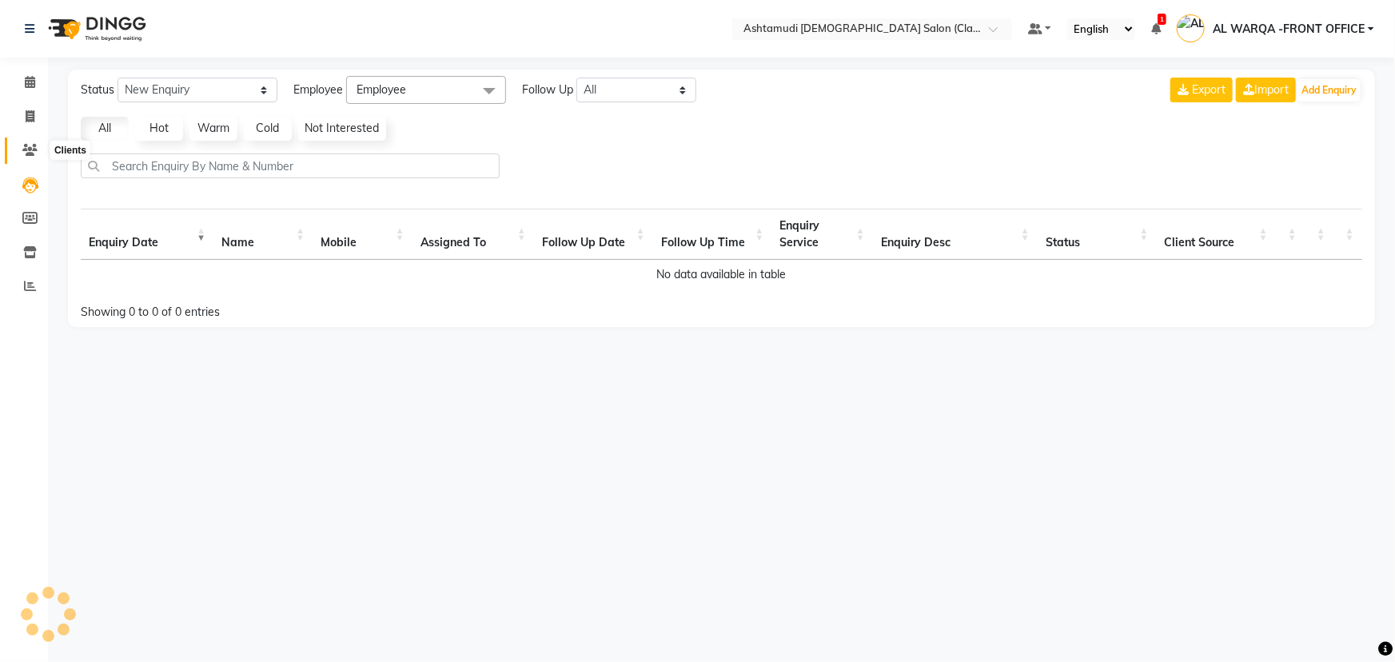
click at [30, 144] on icon at bounding box center [29, 150] width 15 height 12
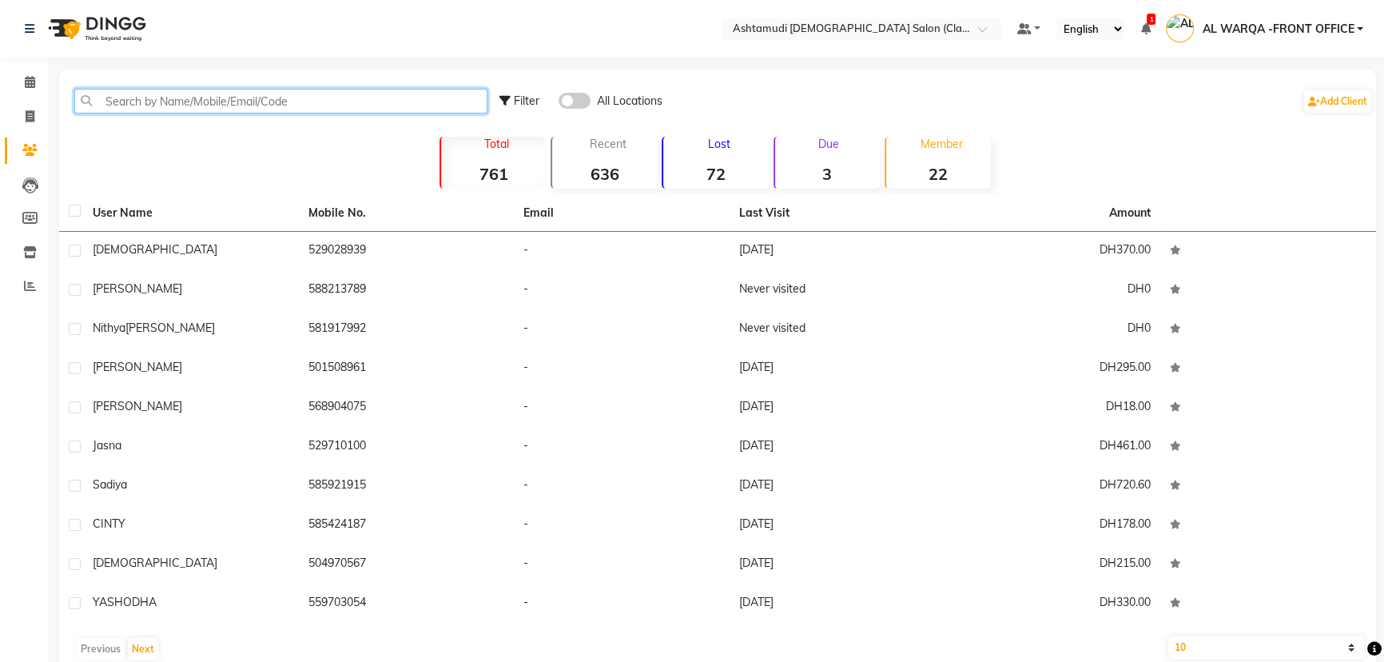
click at [145, 103] on input "text" at bounding box center [280, 101] width 413 height 25
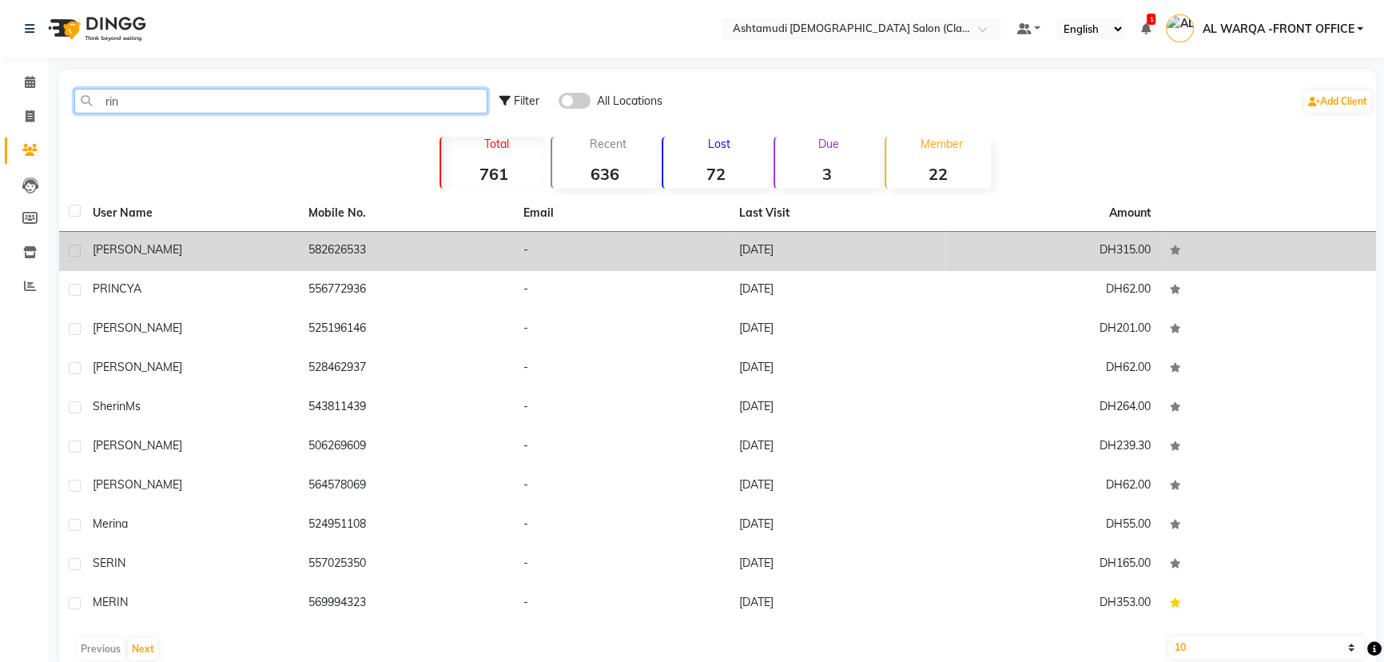
type input "rin"
click at [149, 243] on div "[PERSON_NAME]" at bounding box center [191, 249] width 197 height 17
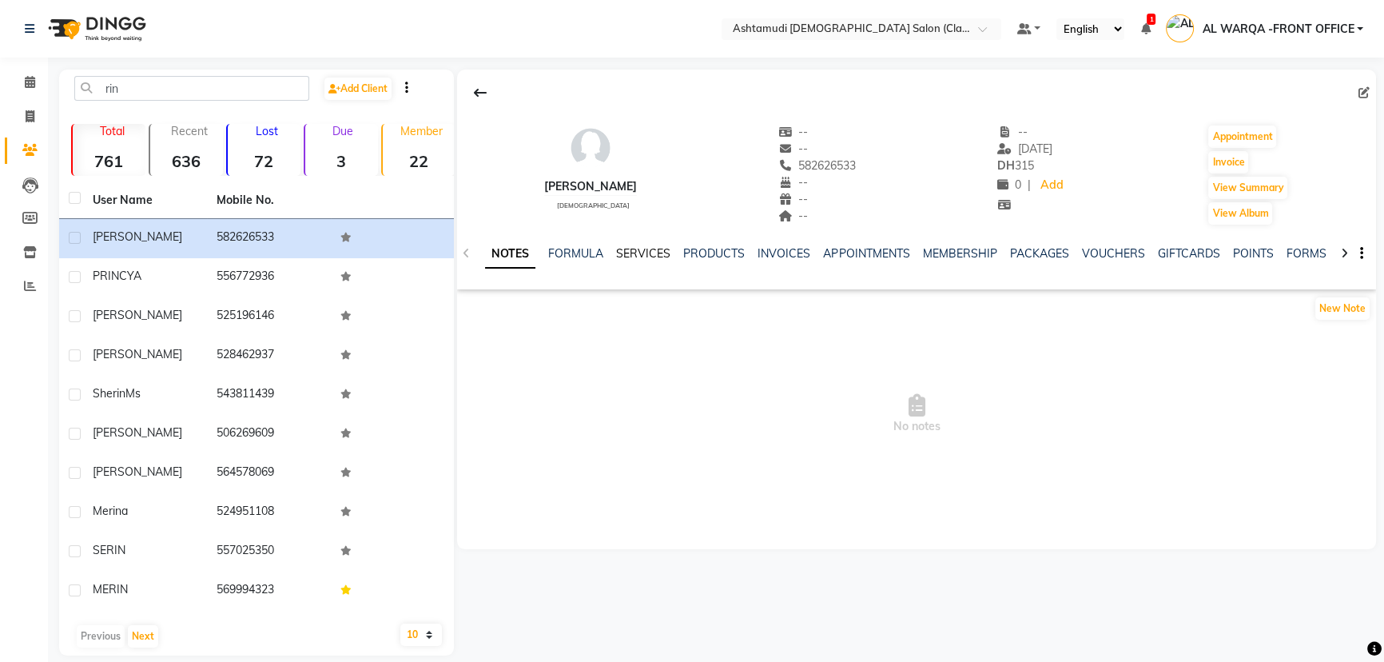
click at [662, 252] on link "SERVICES" at bounding box center [643, 253] width 54 height 14
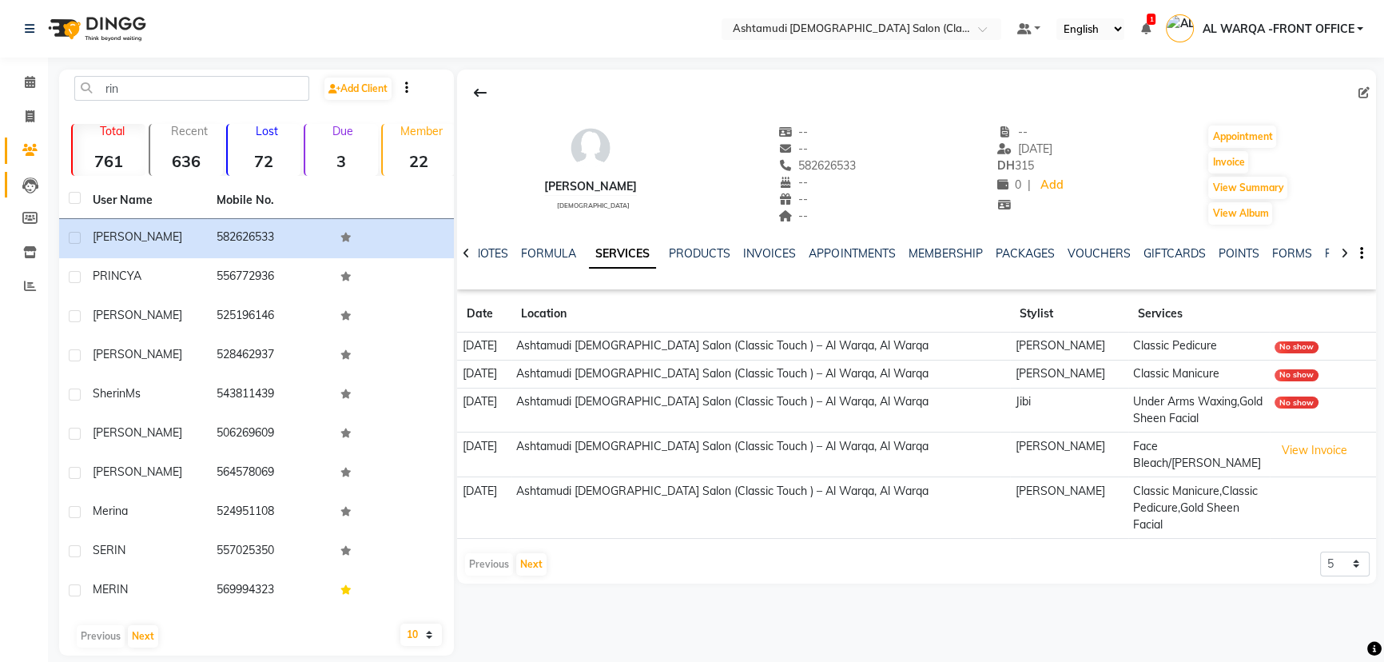
click at [26, 172] on link "Leads" at bounding box center [24, 185] width 38 height 26
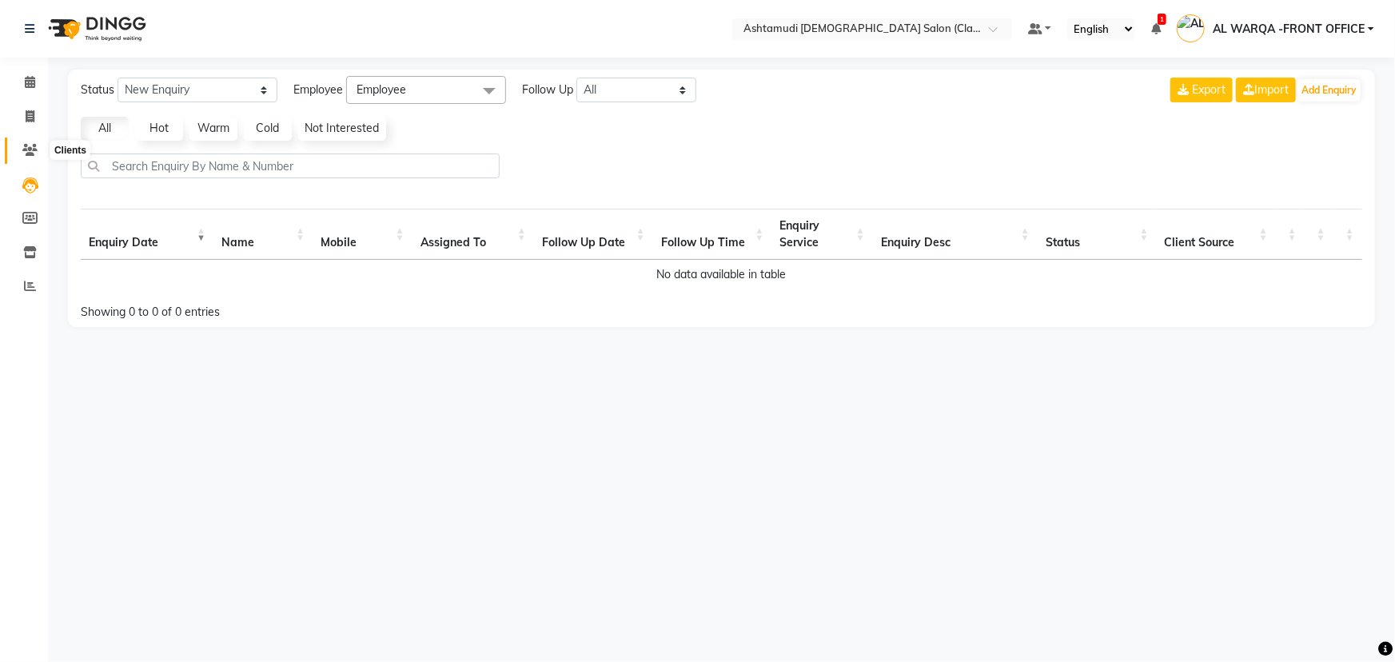
click at [32, 146] on icon at bounding box center [29, 150] width 15 height 12
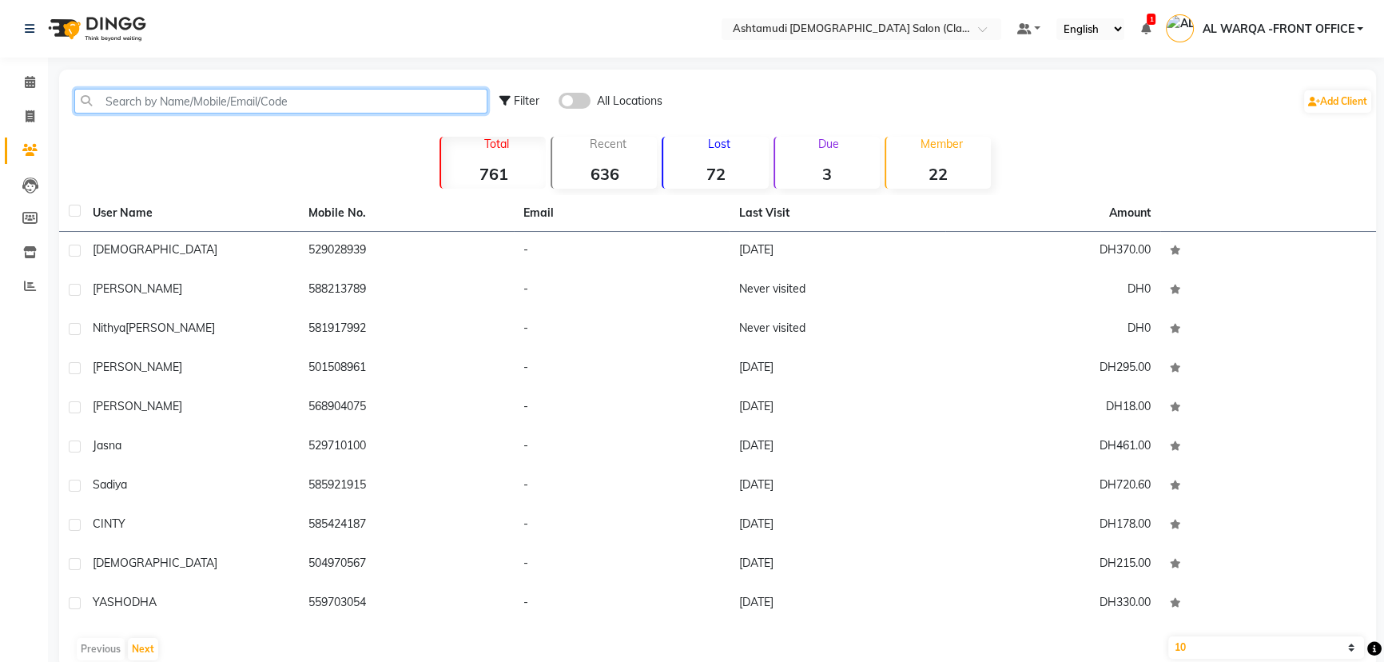
click at [209, 101] on input "text" at bounding box center [280, 101] width 413 height 25
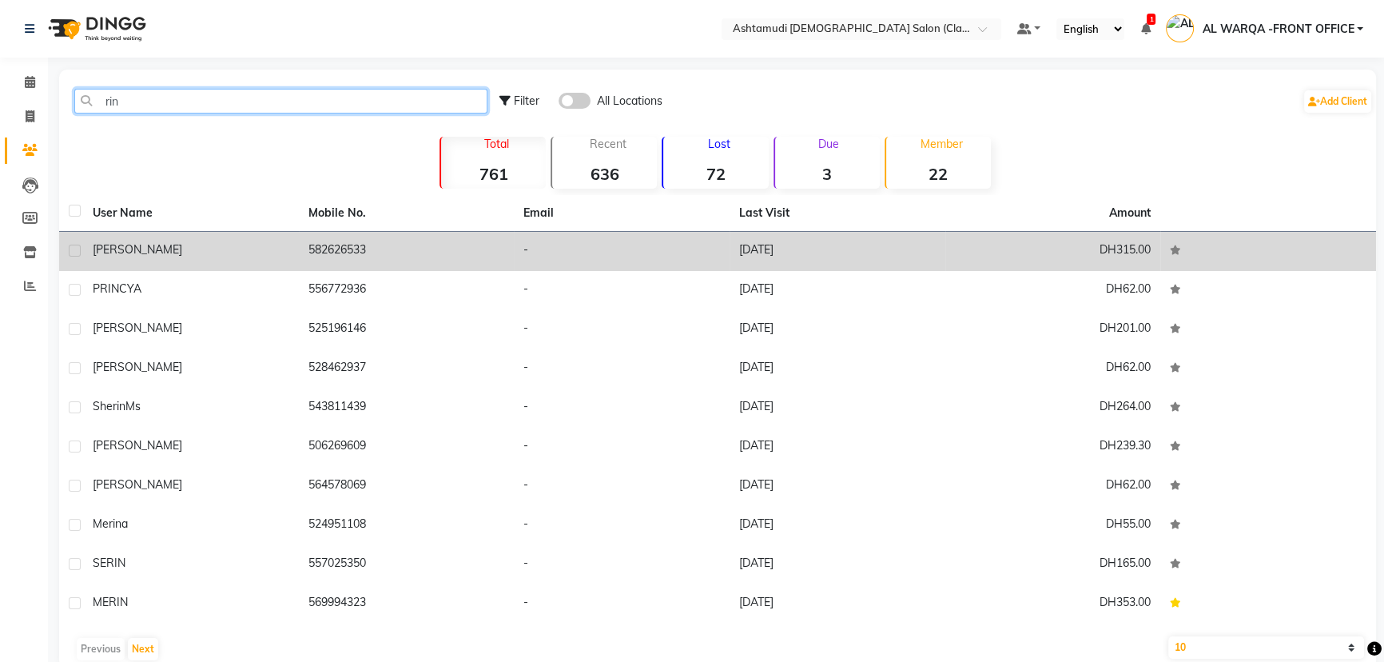
type input "rin"
click at [818, 256] on td "[DATE]" at bounding box center [838, 251] width 216 height 39
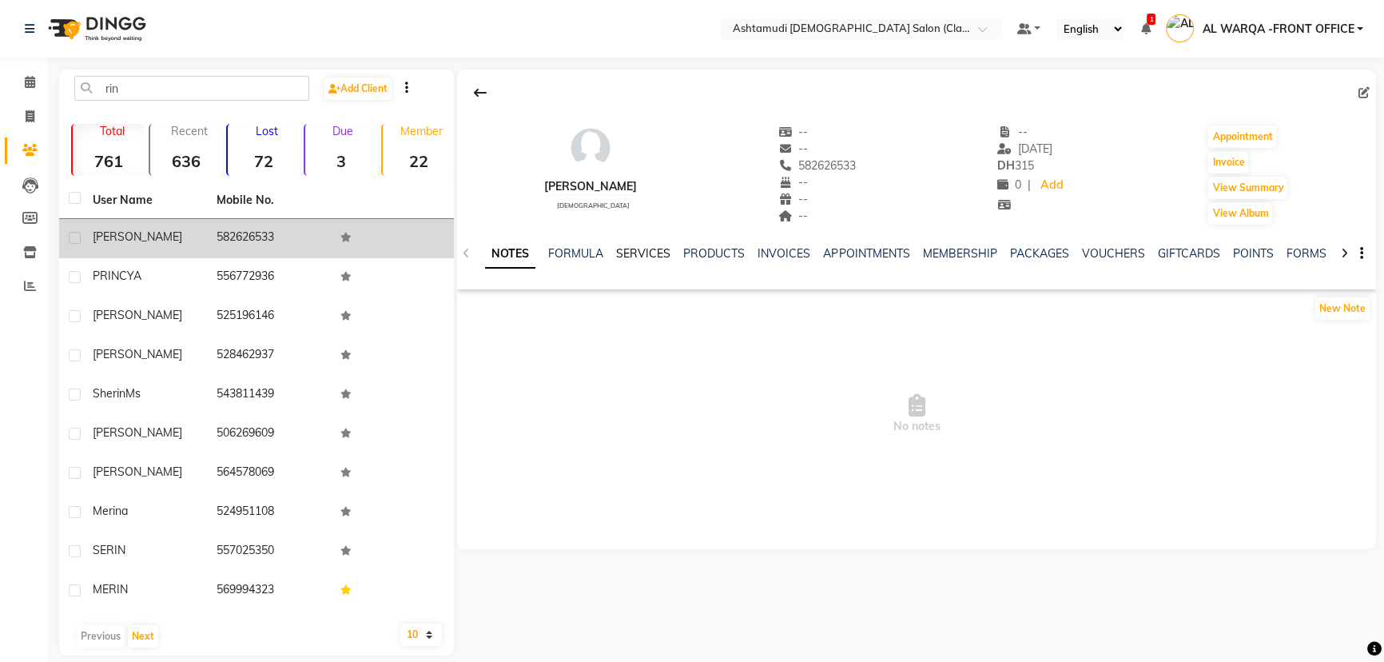
click at [635, 249] on link "SERVICES" at bounding box center [643, 253] width 54 height 14
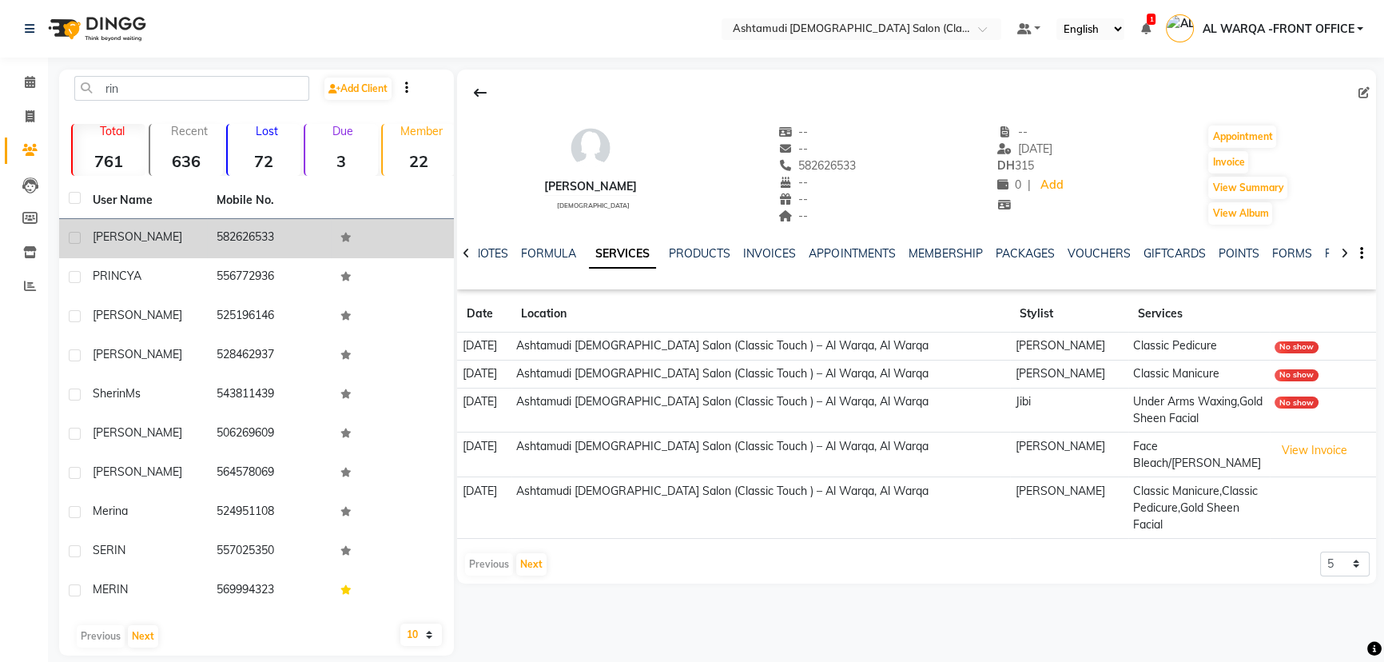
scroll to position [17, 0]
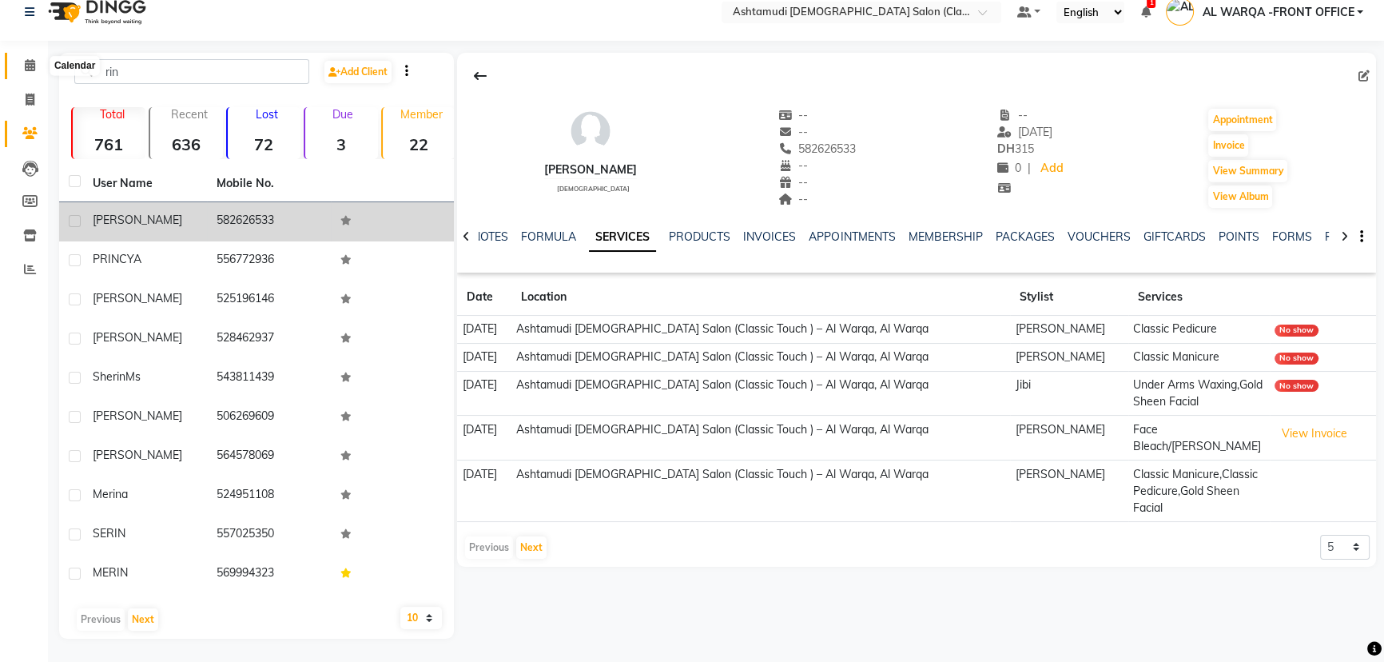
click at [26, 63] on icon at bounding box center [30, 65] width 10 height 12
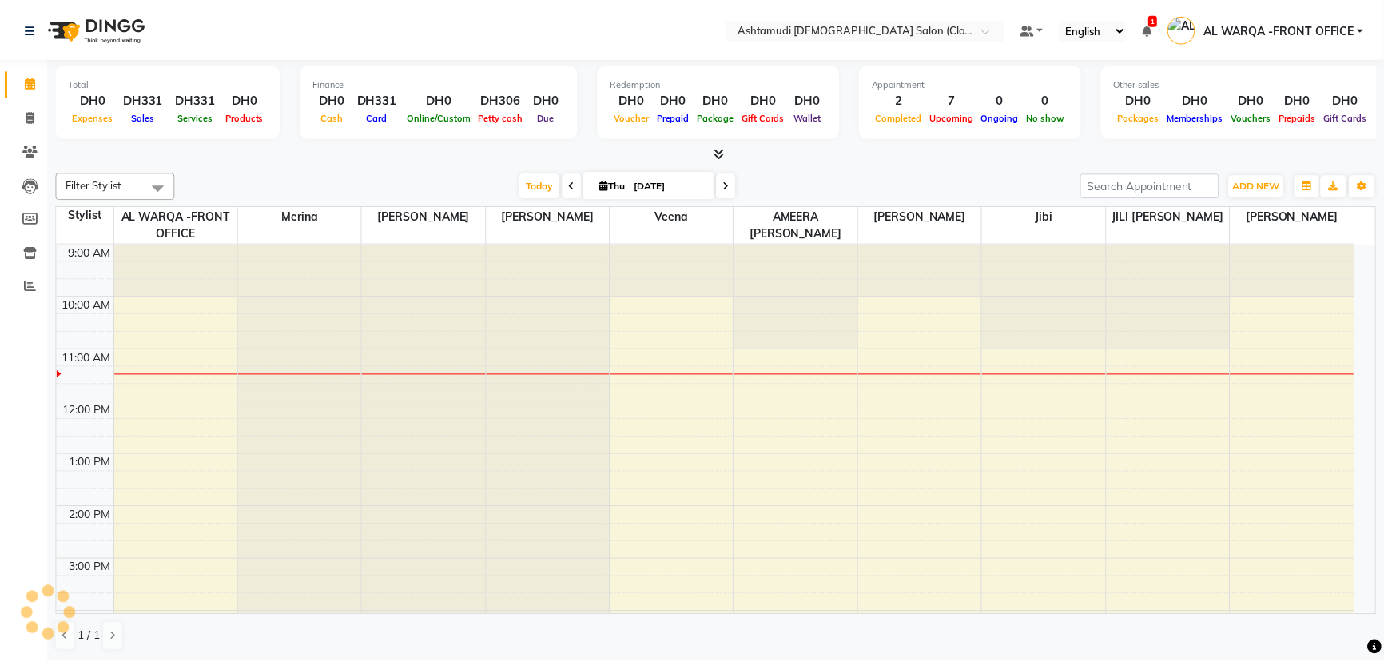
scroll to position [105, 0]
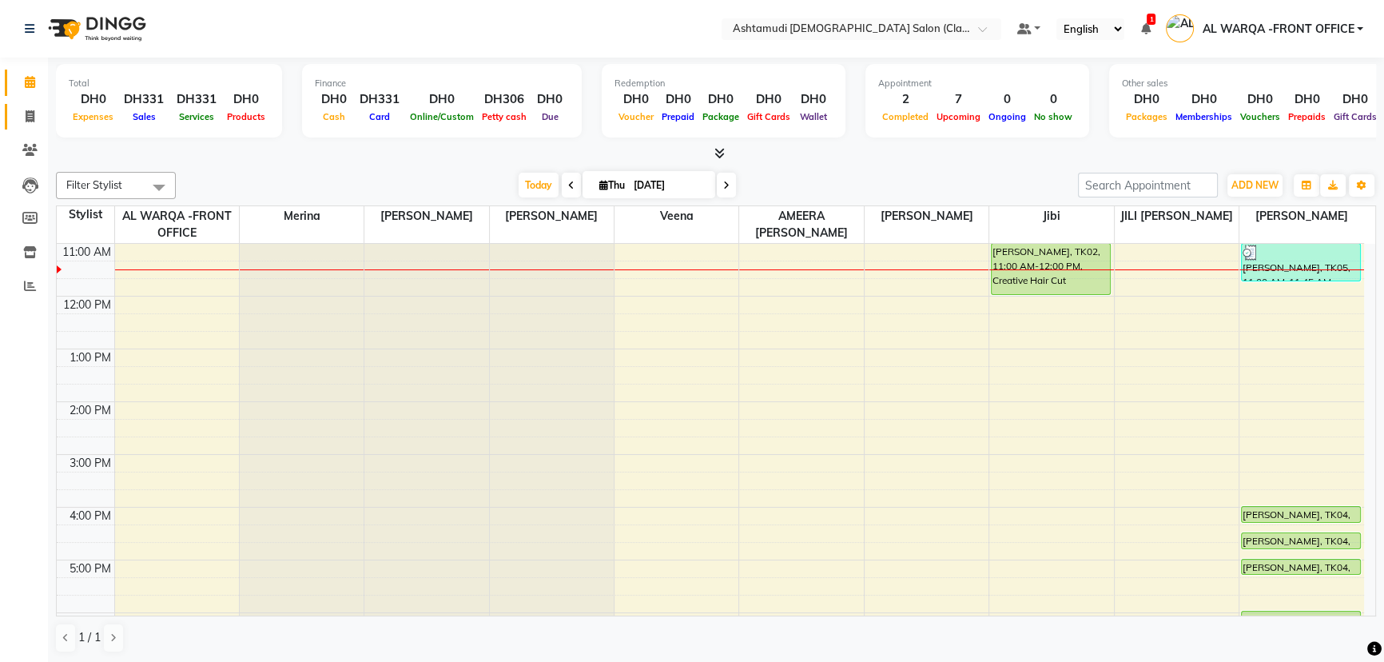
click at [35, 108] on span at bounding box center [30, 117] width 28 height 18
select select "service"
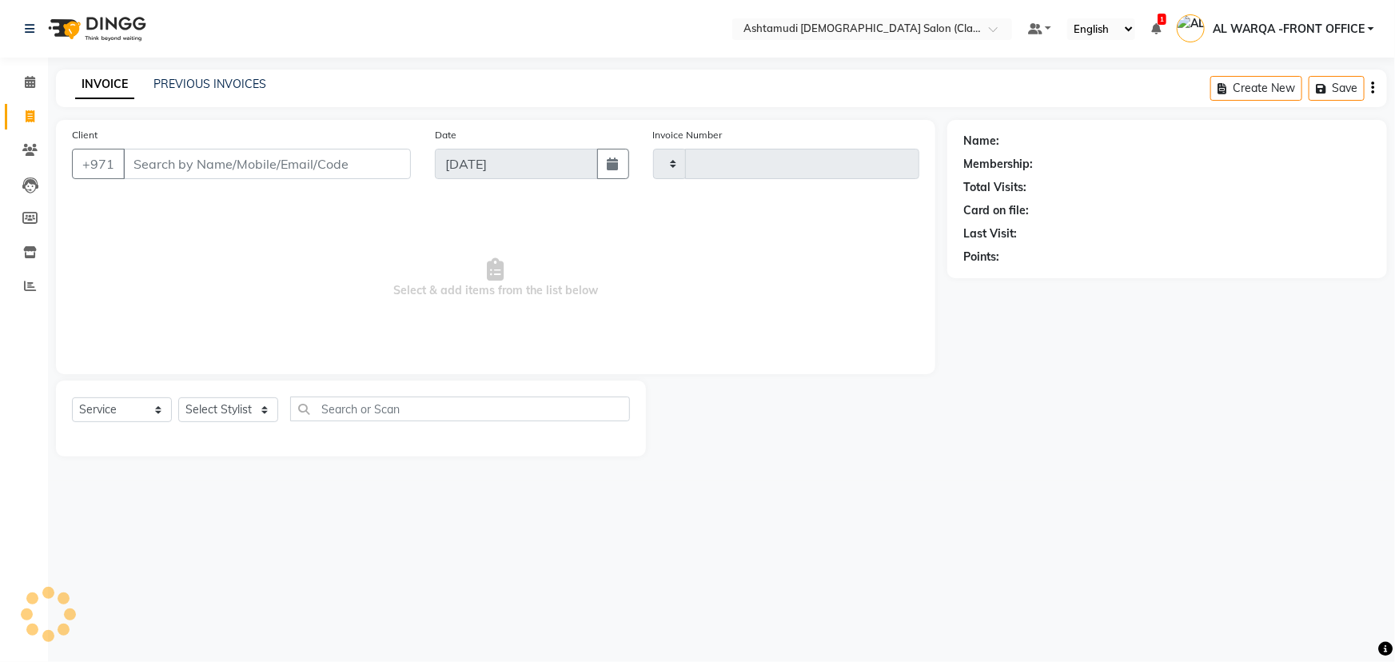
type input "1362"
select select "8201"
click at [177, 160] on input "Client" at bounding box center [267, 164] width 288 height 30
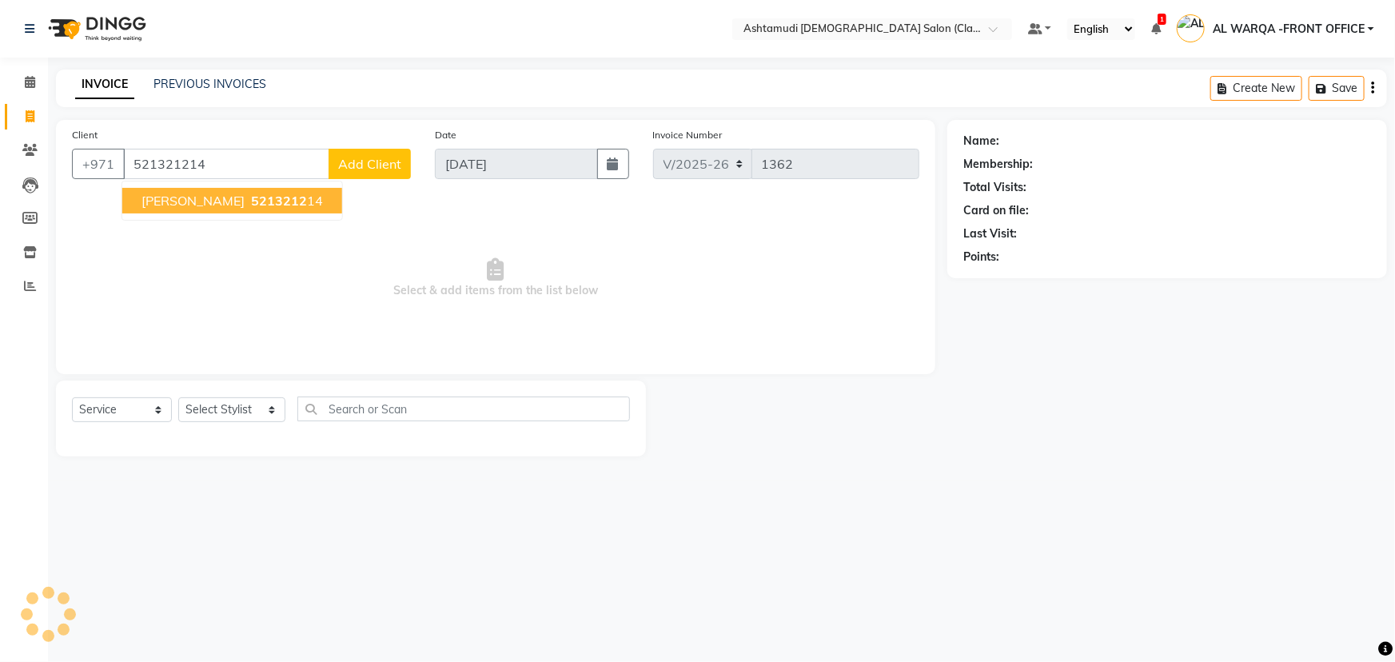
type input "521321214"
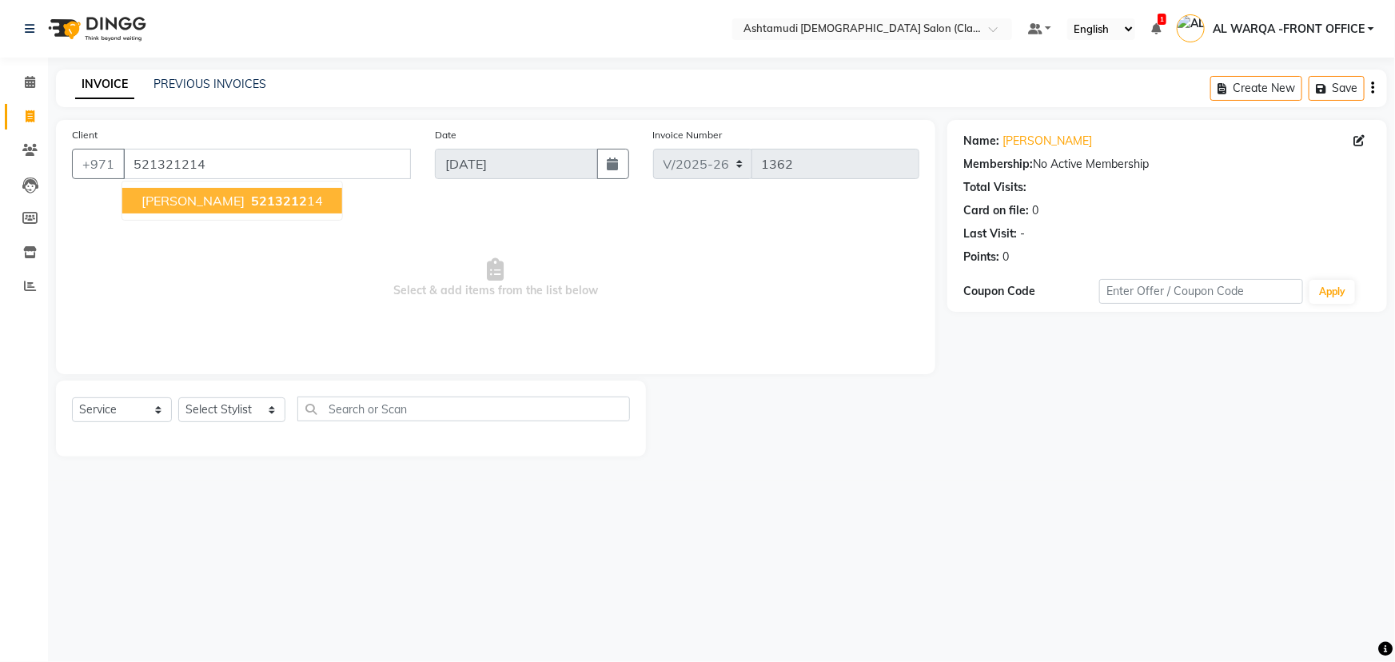
click at [193, 199] on span "[PERSON_NAME]" at bounding box center [192, 201] width 103 height 16
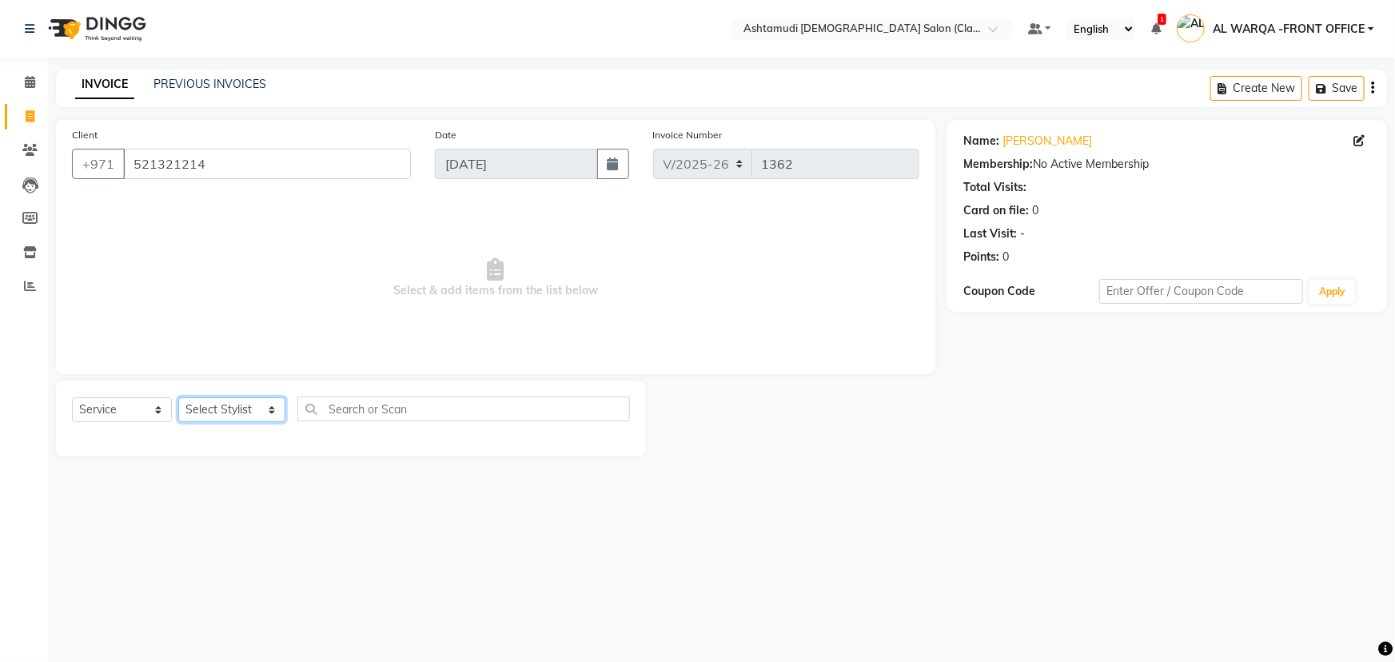
click at [225, 420] on select "Select Stylist AL WARQA -FRONT OFFICE AMEERA [PERSON_NAME] [PERSON_NAME] JILI […" at bounding box center [231, 409] width 107 height 25
select select "88890"
click at [178, 397] on select "Select Stylist AL WARQA -FRONT OFFICE AMEERA [PERSON_NAME] [PERSON_NAME] JILI […" at bounding box center [231, 409] width 107 height 25
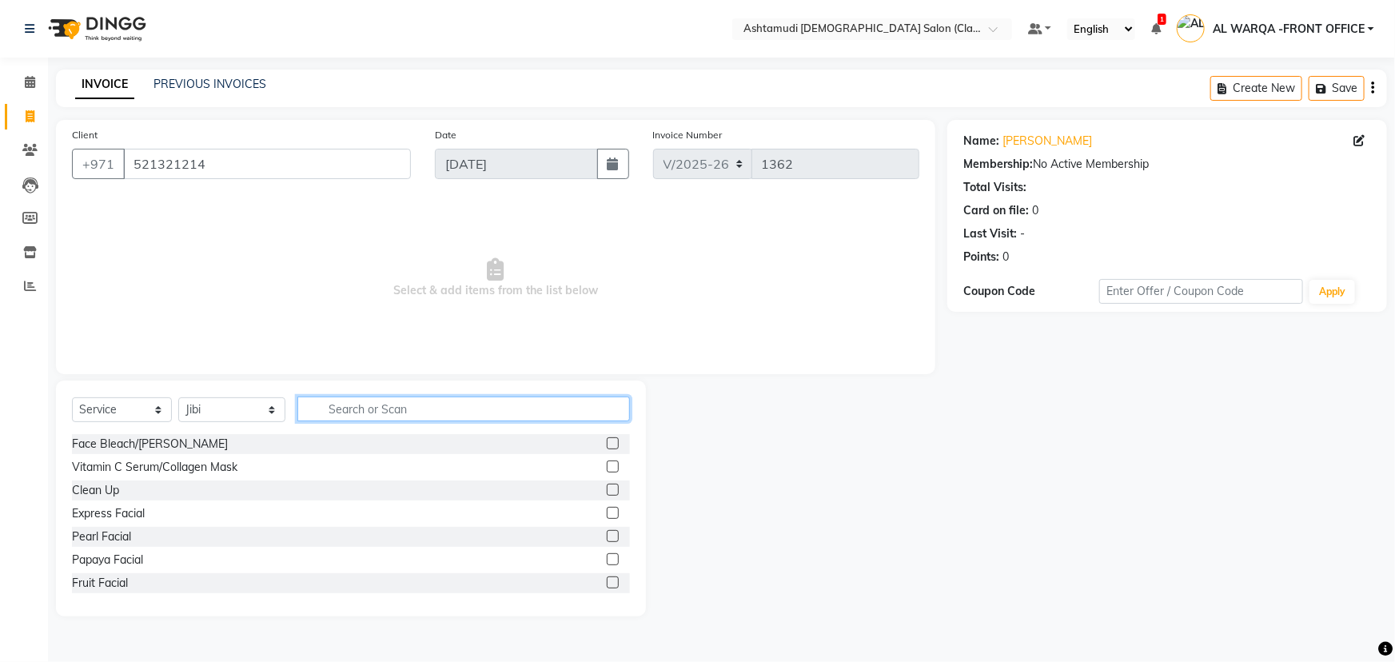
click at [387, 416] on input "text" at bounding box center [463, 408] width 332 height 25
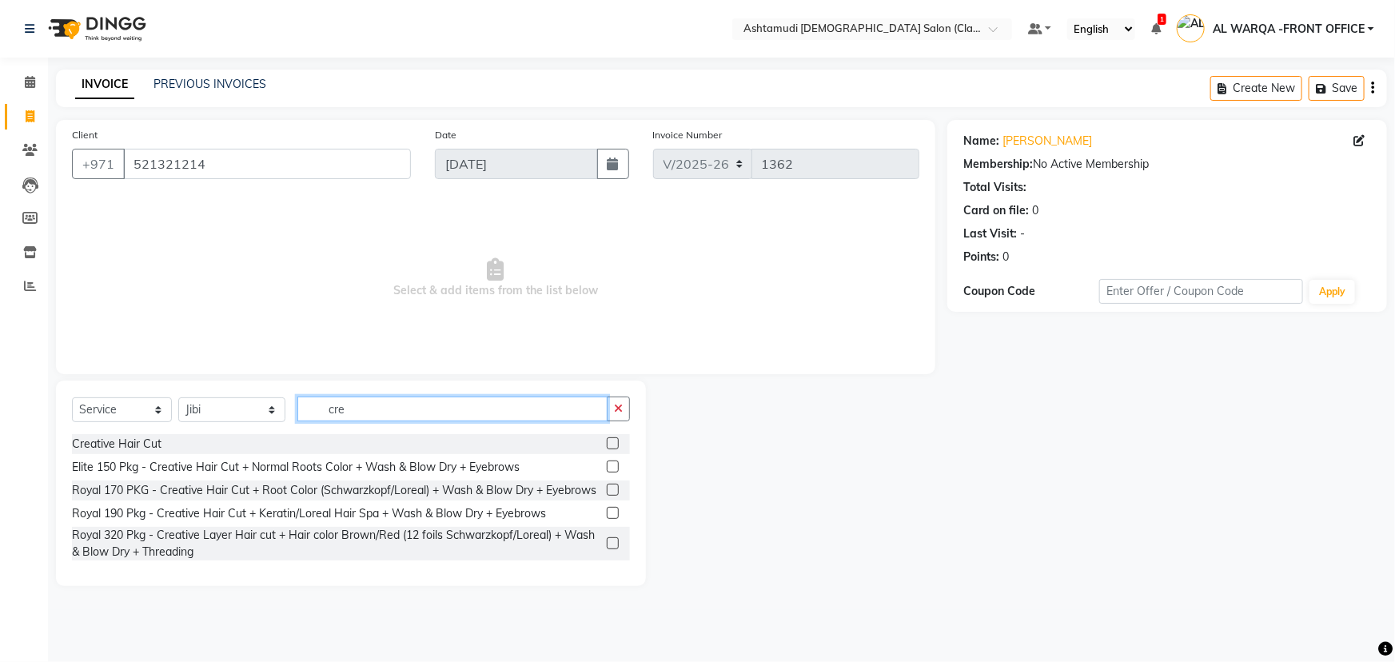
type input "cre"
click at [611, 439] on label at bounding box center [613, 443] width 12 height 12
click at [611, 439] on input "checkbox" at bounding box center [612, 444] width 10 height 10
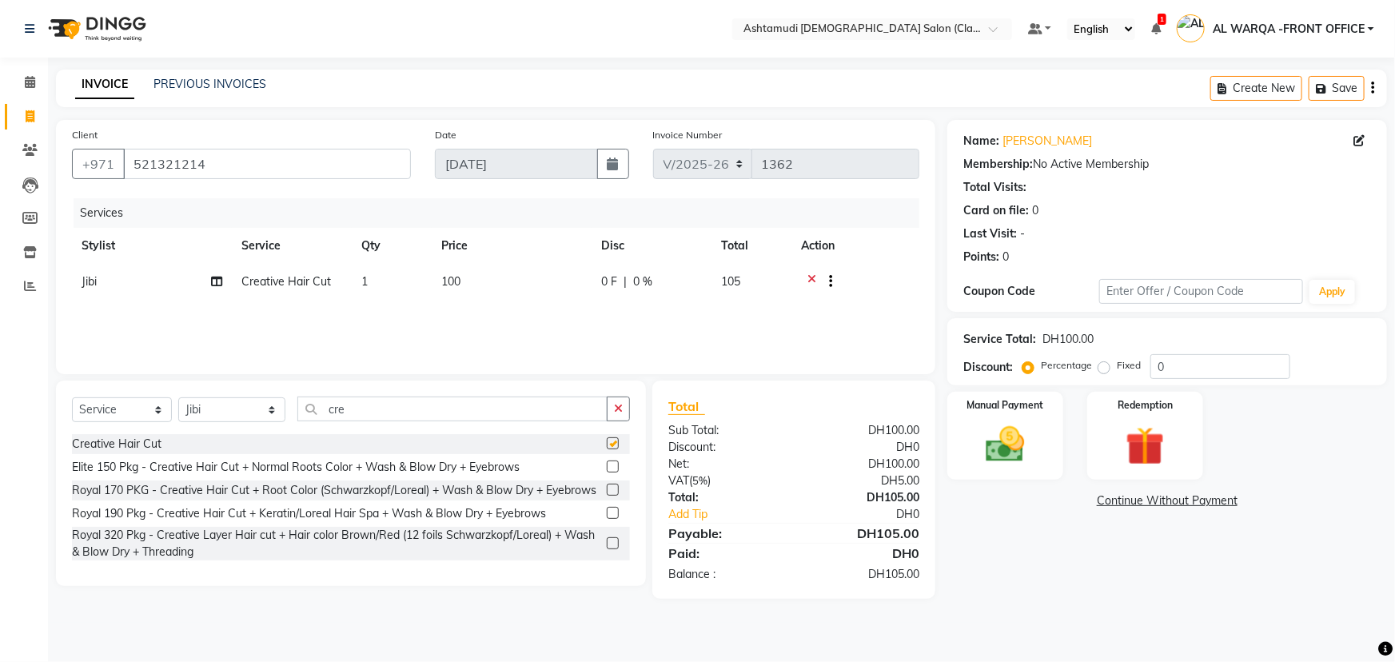
checkbox input "false"
click at [1201, 356] on input "0" at bounding box center [1220, 366] width 140 height 25
type input "025"
click at [1005, 447] on img at bounding box center [1006, 444] width 66 height 46
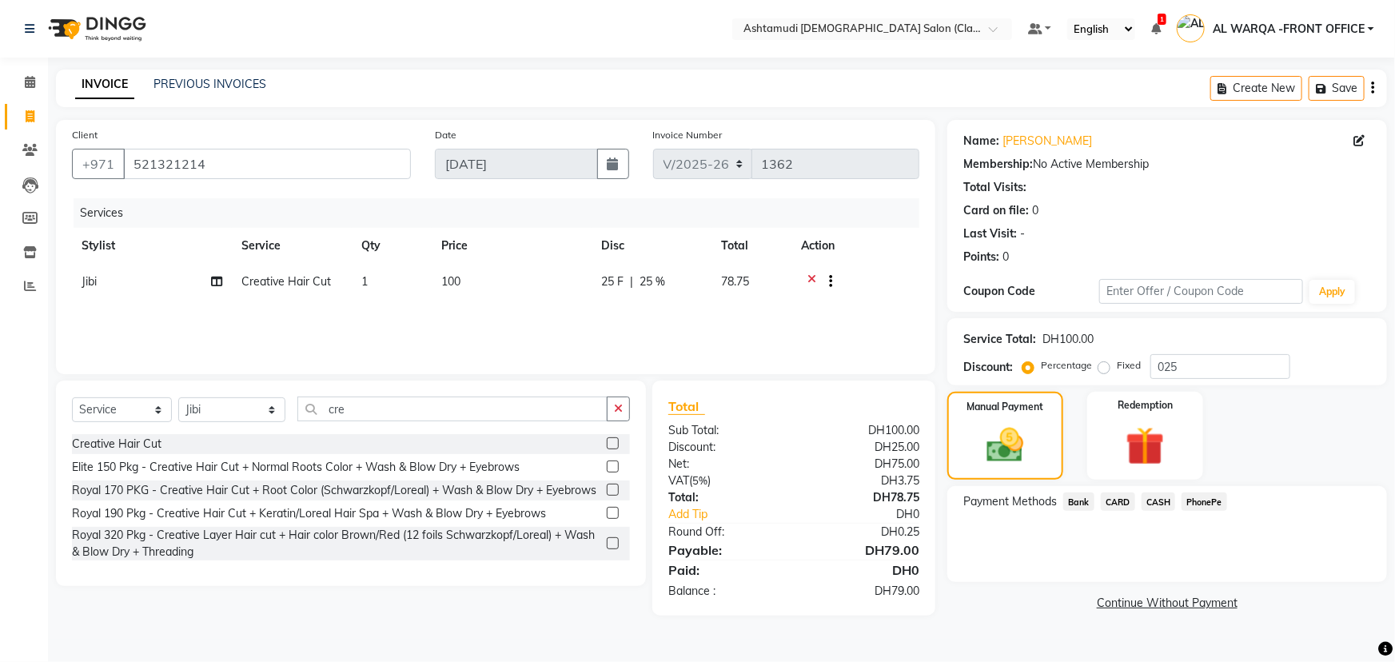
click at [1112, 500] on span "CARD" at bounding box center [1117, 501] width 34 height 18
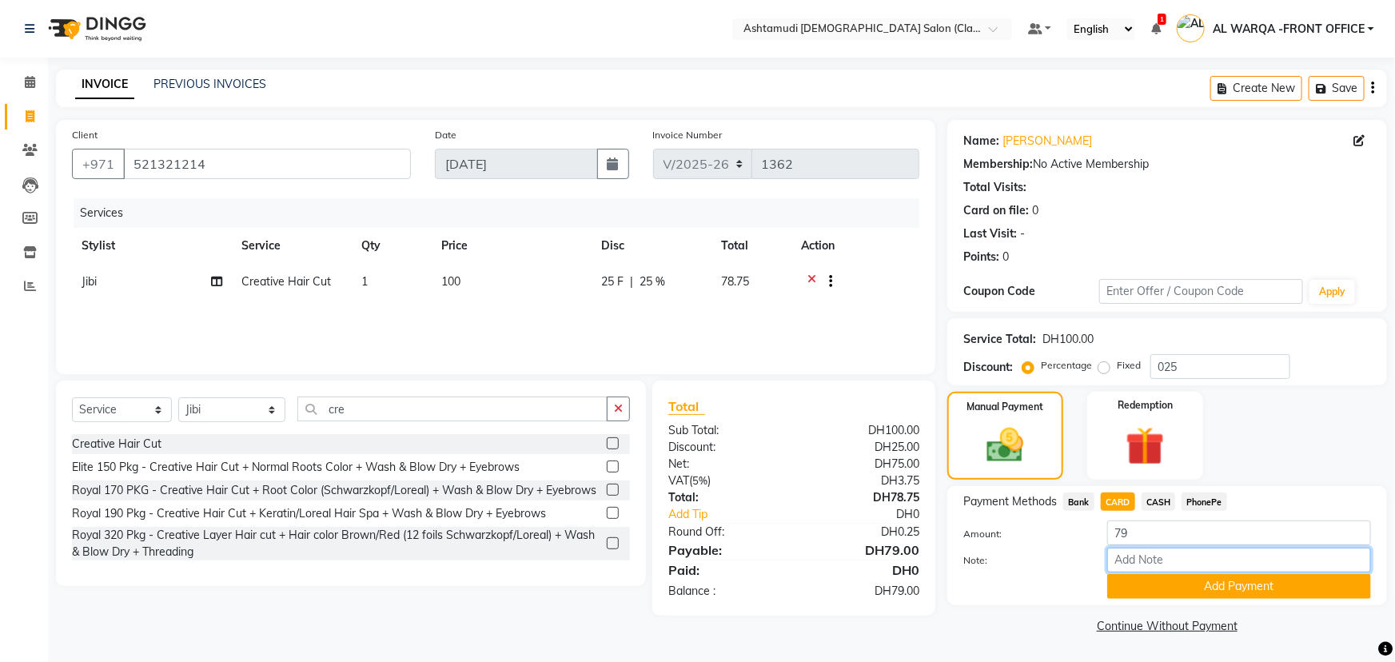
click at [1137, 567] on input "Note:" at bounding box center [1239, 559] width 264 height 25
type input "AMEERA"
click at [1229, 594] on button "Add Payment" at bounding box center [1239, 586] width 264 height 25
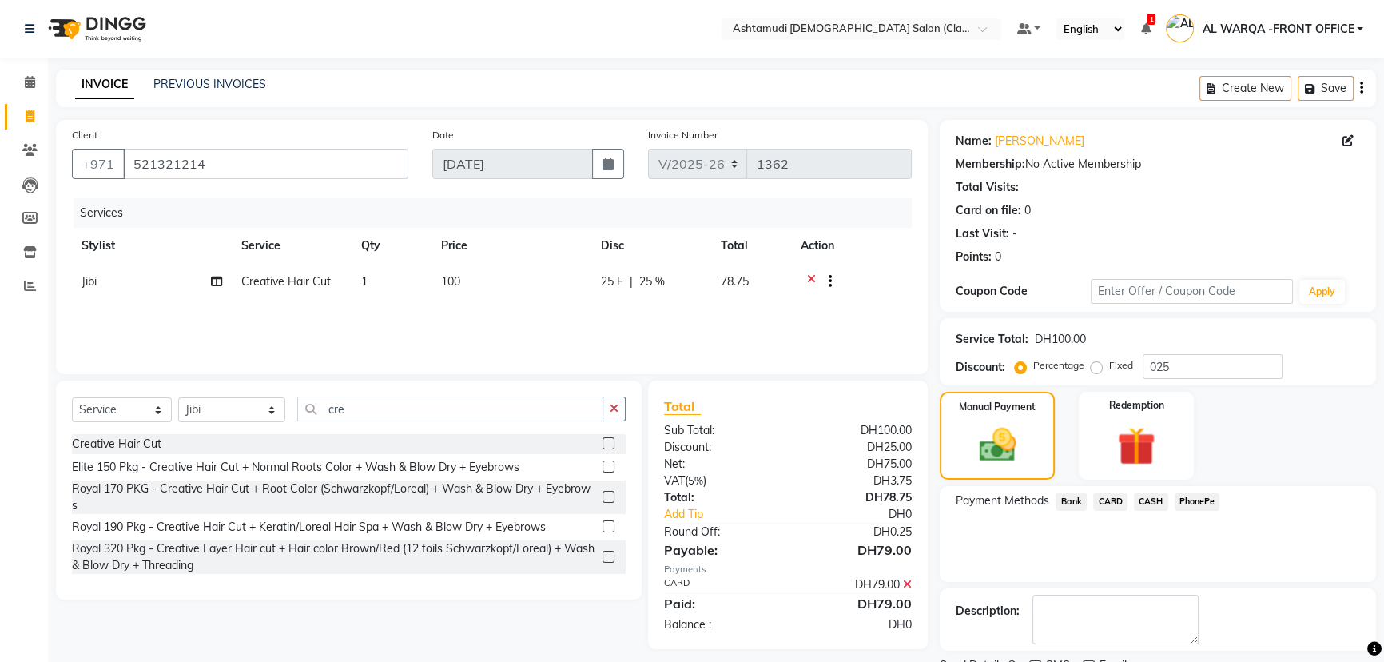
scroll to position [66, 0]
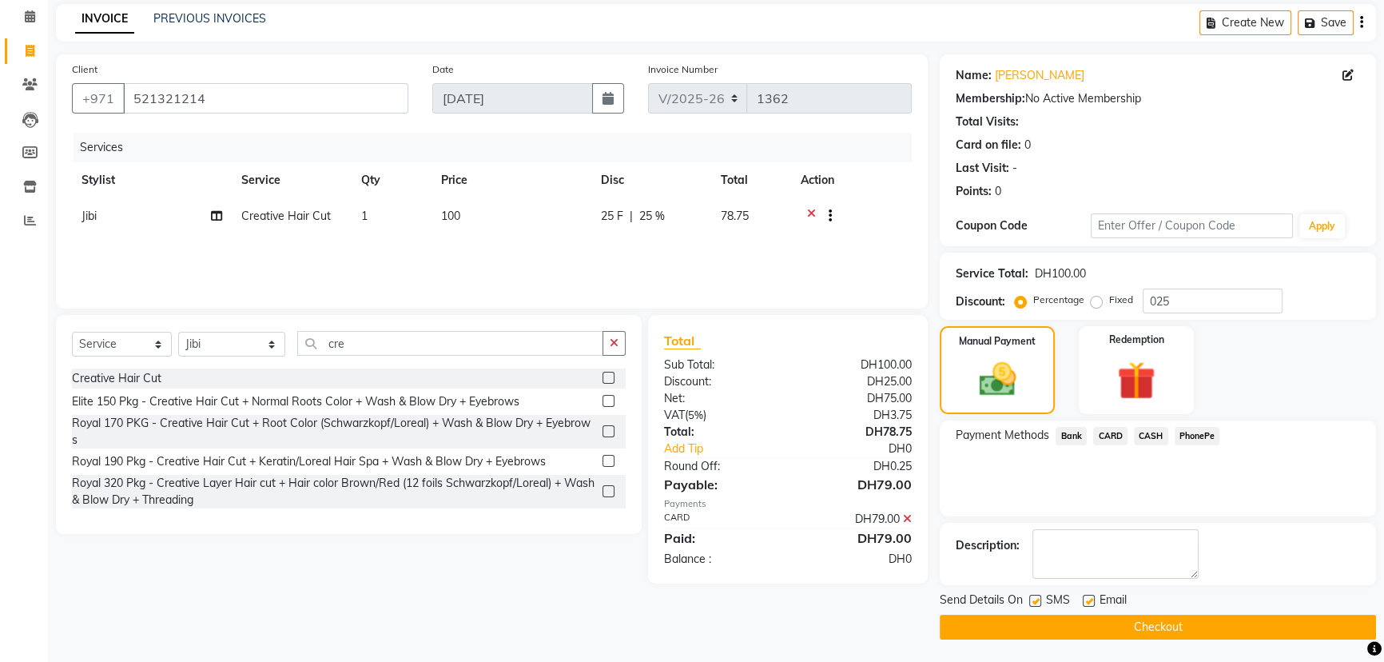
click at [1037, 617] on button "Checkout" at bounding box center [1158, 627] width 436 height 25
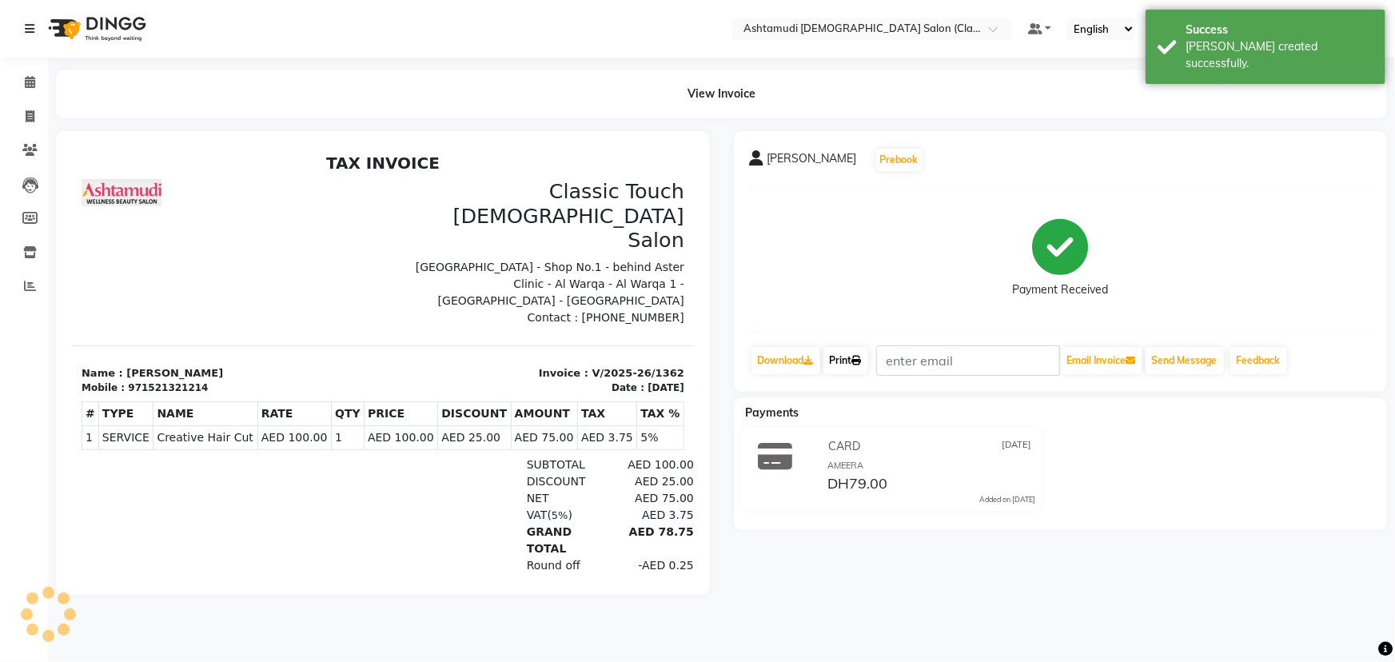
click at [844, 359] on link "Print" at bounding box center [845, 360] width 45 height 27
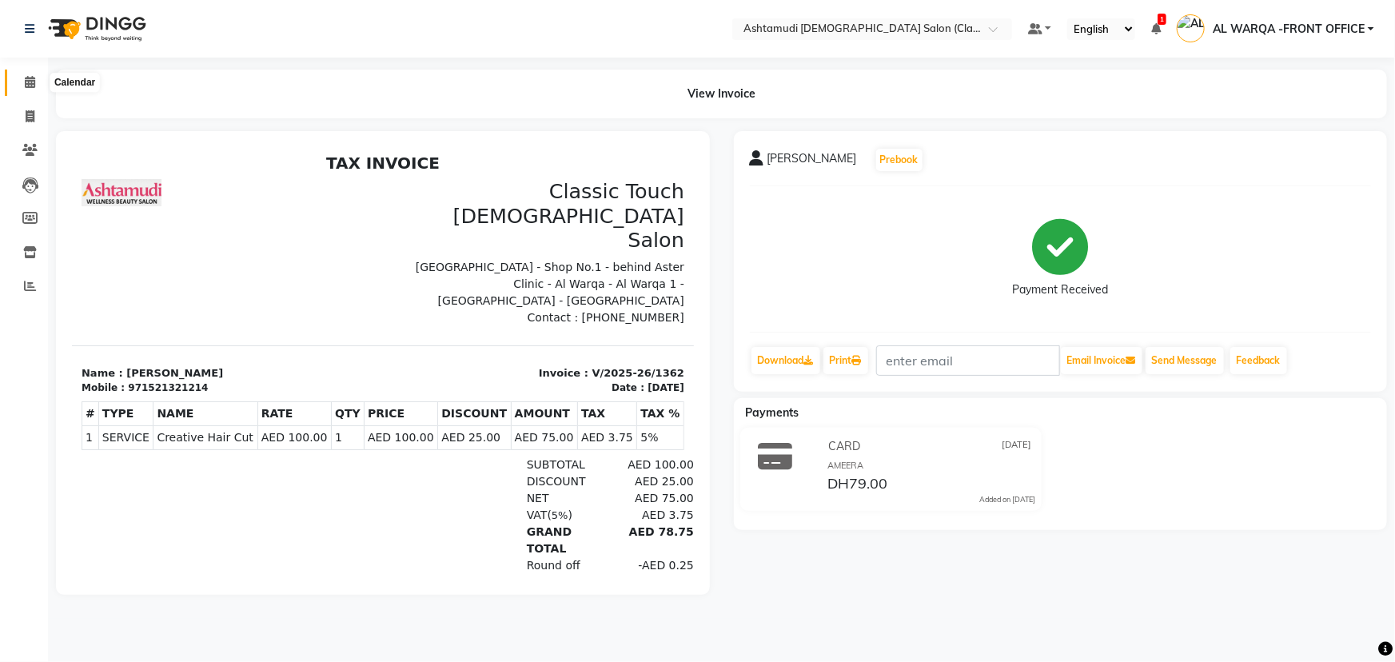
click at [35, 84] on span at bounding box center [30, 83] width 28 height 18
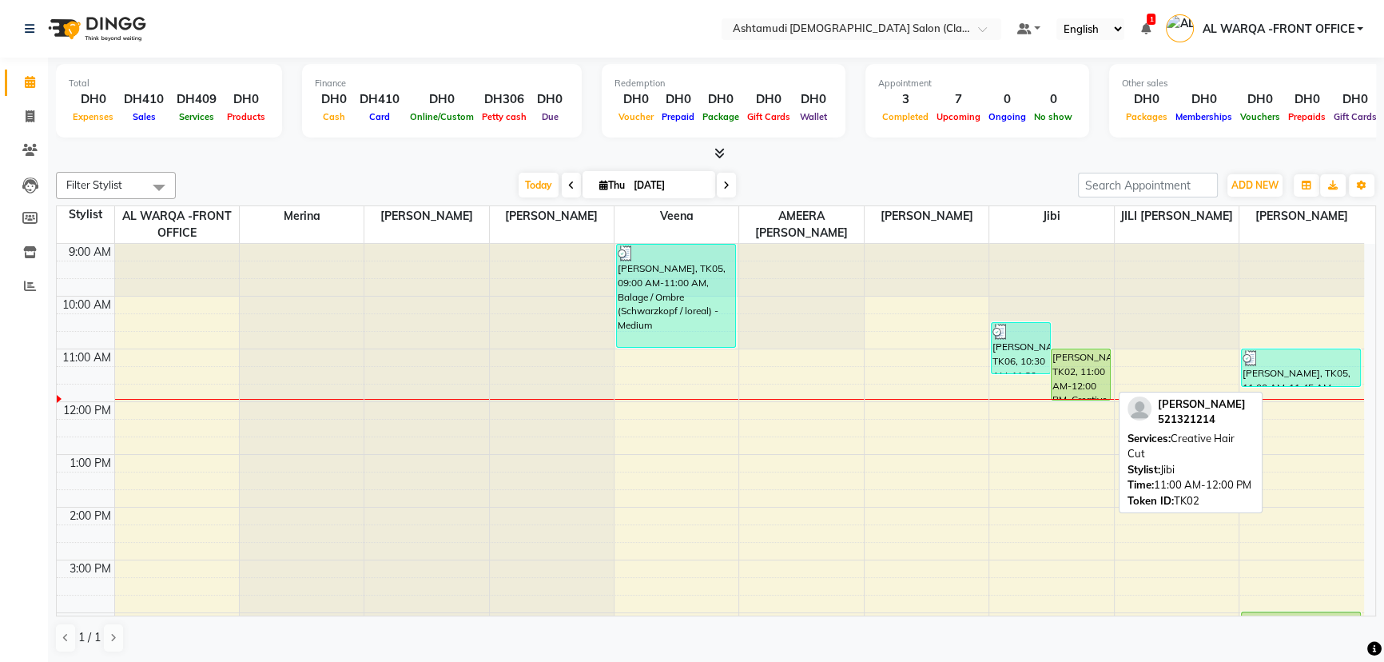
click at [1058, 362] on div "[PERSON_NAME], TK02, 11:00 AM-12:00 PM, Creative Hair Cut" at bounding box center [1081, 374] width 58 height 50
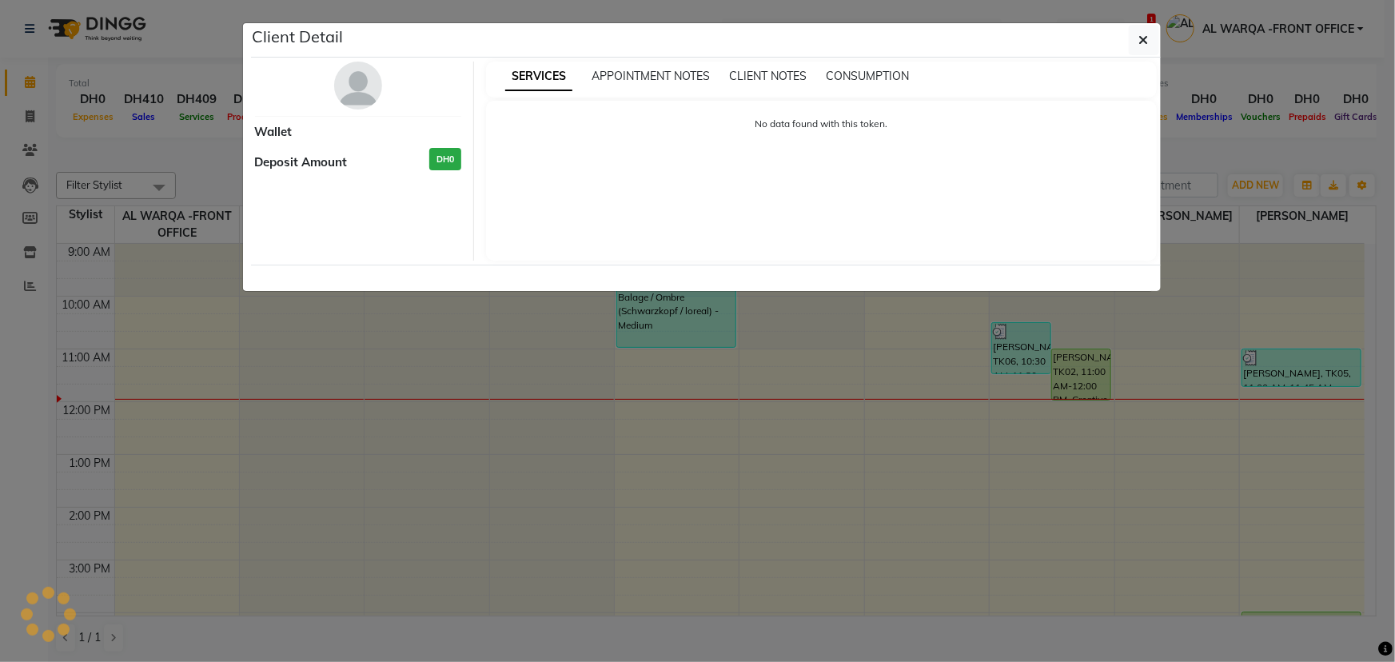
select select "5"
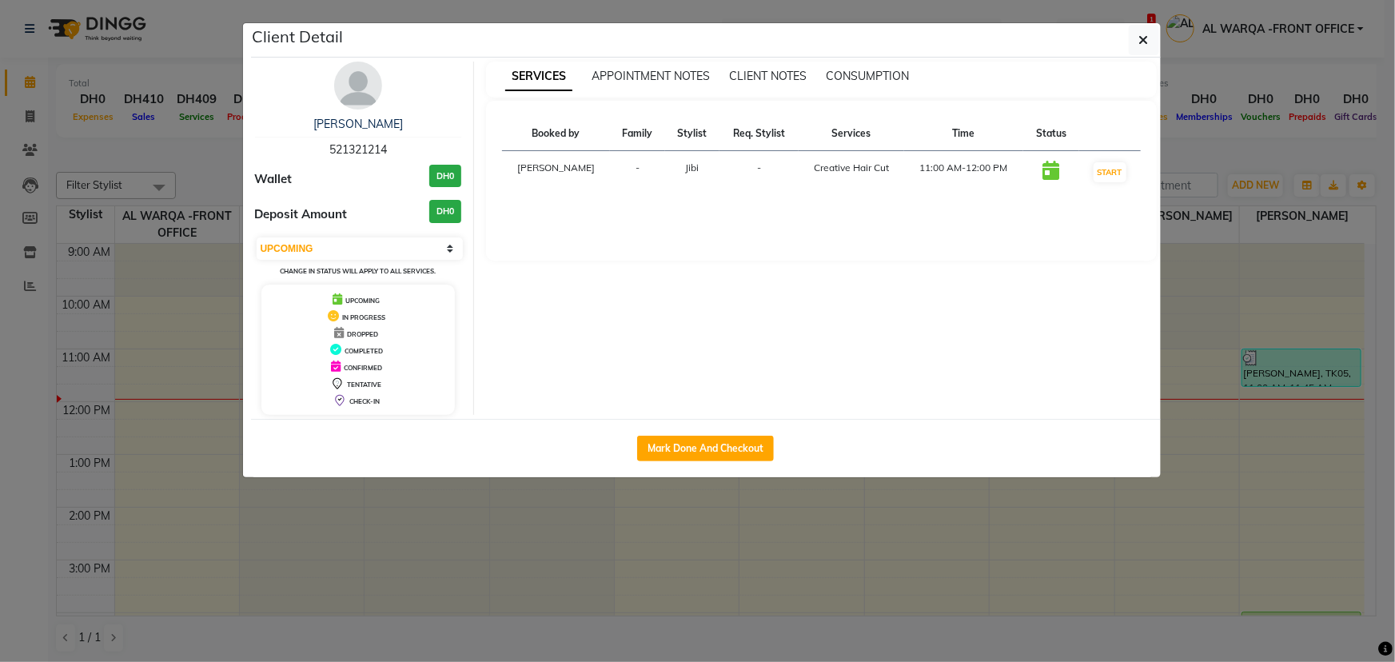
click at [491, 575] on ngb-modal-window "Client Detail [PERSON_NAME] 521321214 Wallet DH0 Deposit Amount DH0 Select IN S…" at bounding box center [697, 331] width 1395 height 662
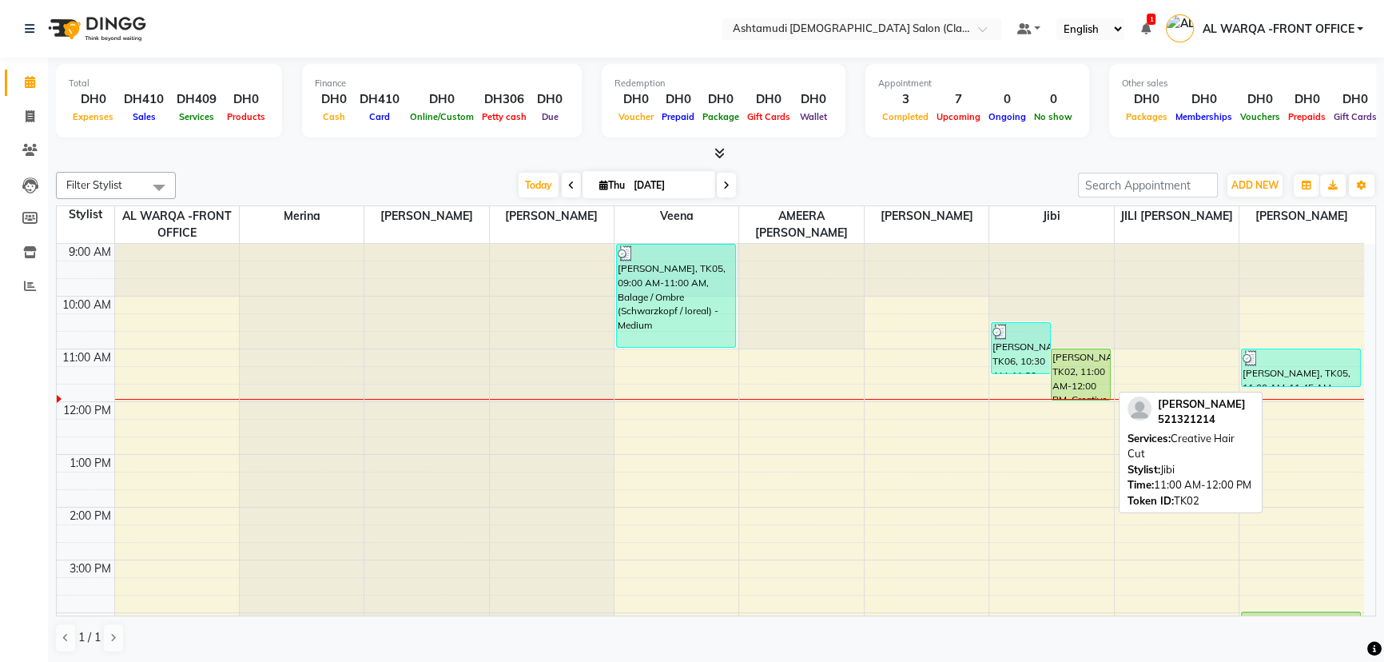
click at [1061, 393] on div "[PERSON_NAME], TK02, 11:00 AM-12:00 PM, Creative Hair Cut" at bounding box center [1081, 374] width 58 height 50
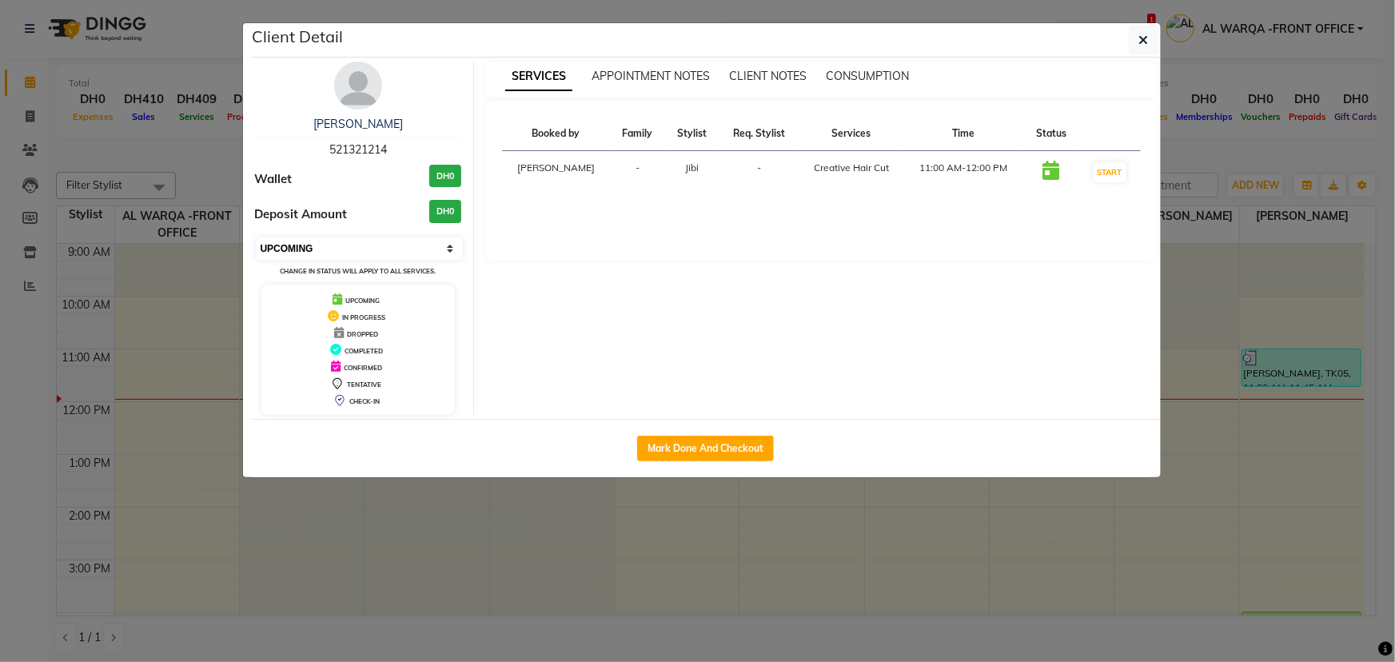
click at [314, 247] on select "Select IN SERVICE CONFIRMED TENTATIVE CHECK IN MARK DONE DROPPED UPCOMING" at bounding box center [360, 248] width 207 height 22
select select "2"
click at [257, 237] on select "Select IN SERVICE CONFIRMED TENTATIVE CHECK IN MARK DONE DROPPED UPCOMING" at bounding box center [360, 248] width 207 height 22
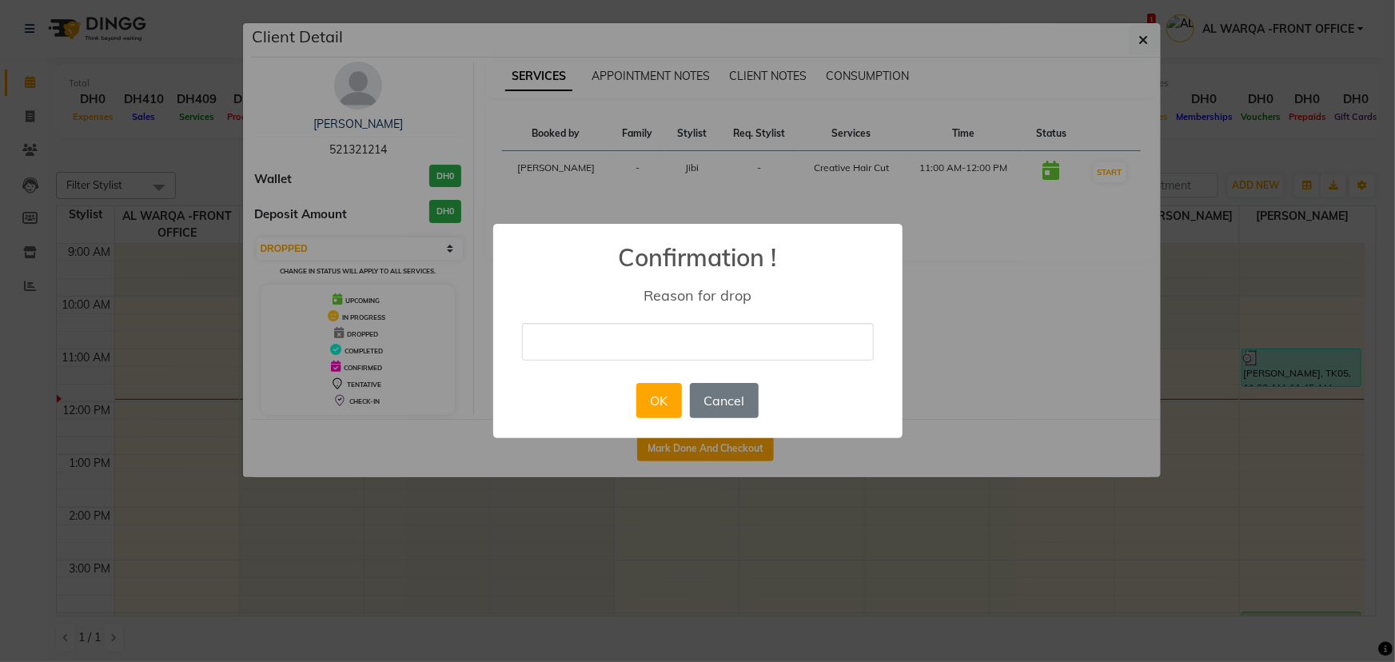
click at [588, 336] on input "text" at bounding box center [698, 342] width 352 height 38
type input "allredy done"
click at [652, 398] on button "OK" at bounding box center [659, 400] width 46 height 35
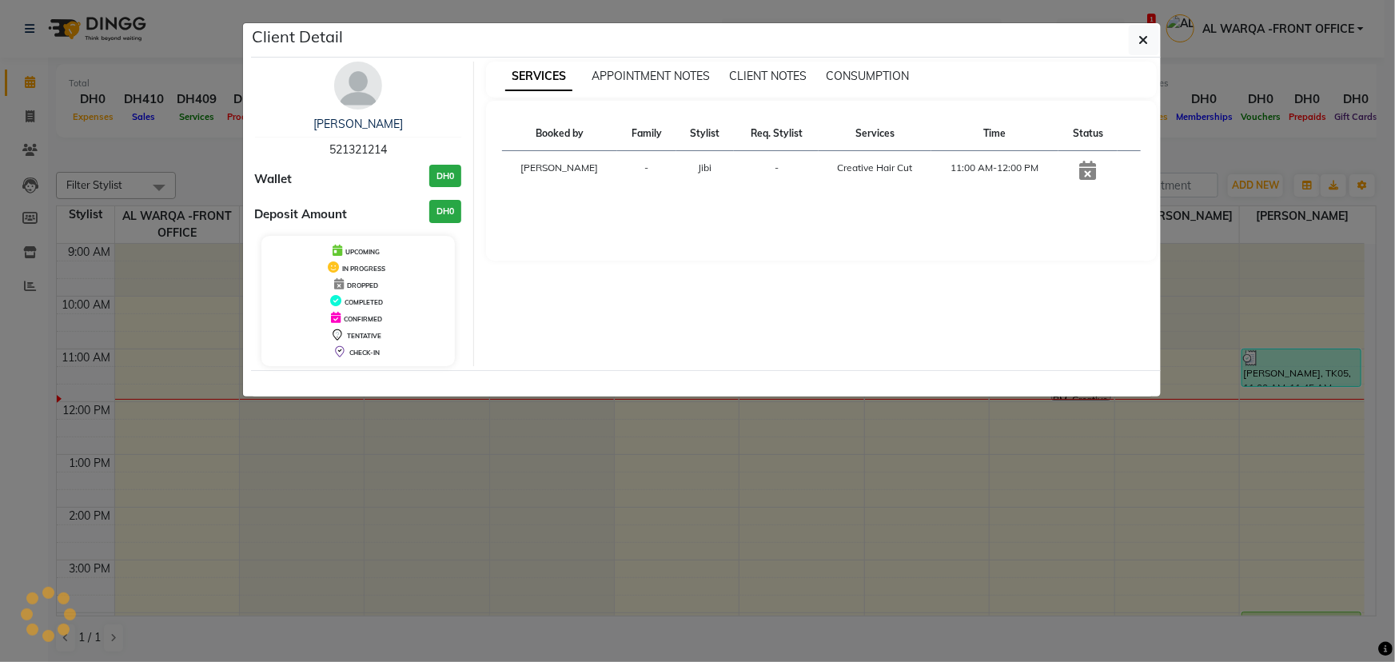
click at [643, 511] on ngb-modal-window "Client Detail [PERSON_NAME] 521321214 Wallet DH0 Deposit Amount DH0 UPCOMING IN…" at bounding box center [697, 331] width 1395 height 662
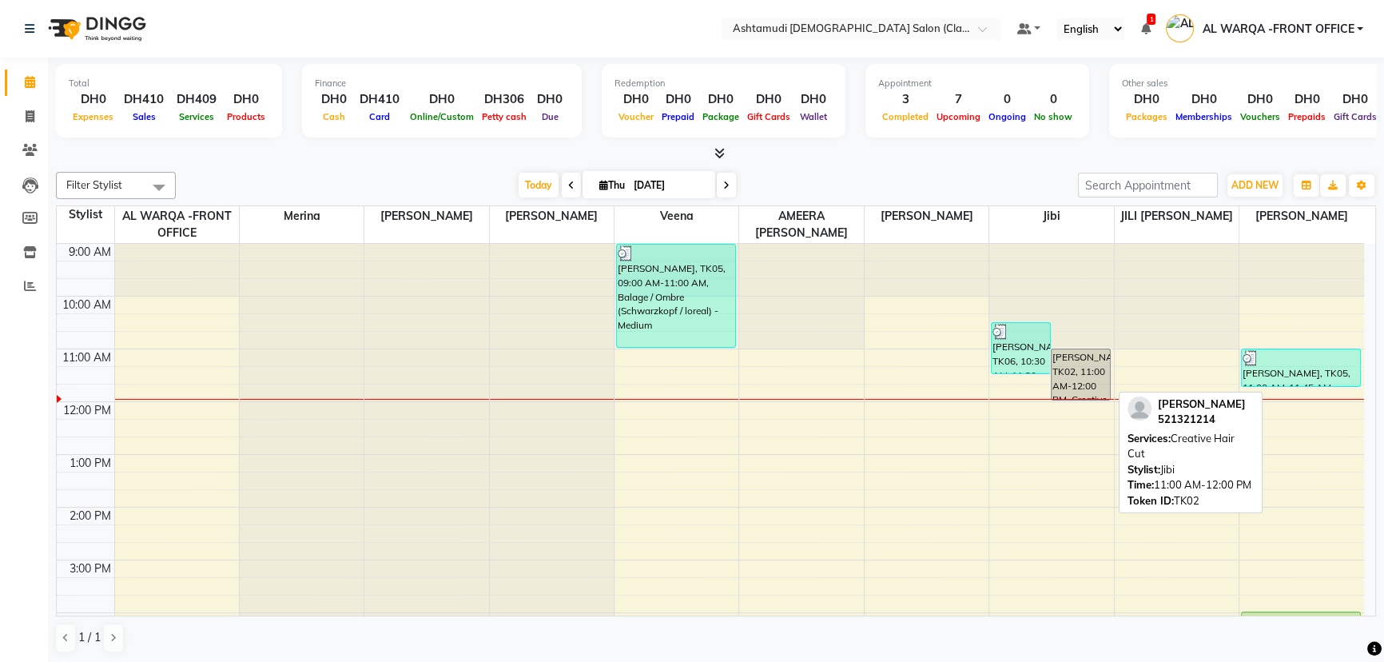
click at [1097, 391] on div "[PERSON_NAME], TK02, 11:00 AM-12:00 PM, Creative Hair Cut" at bounding box center [1081, 374] width 58 height 50
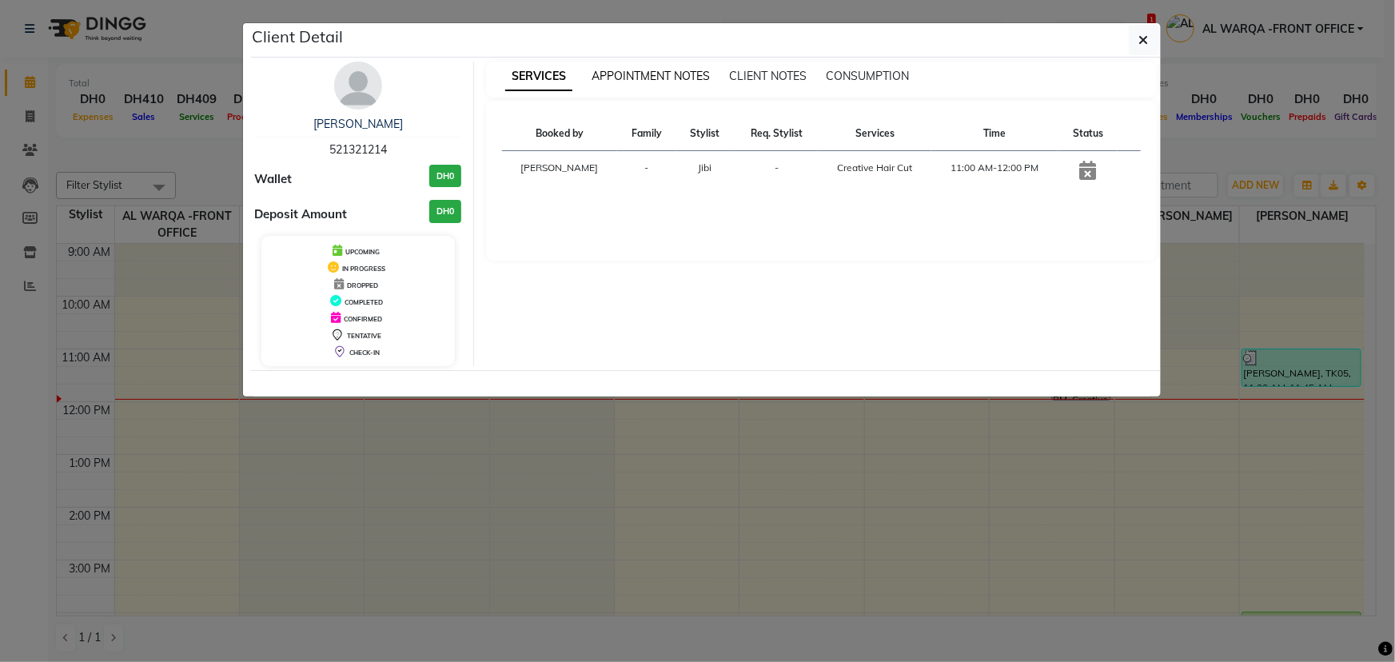
click at [624, 79] on span "APPOINTMENT NOTES" at bounding box center [650, 76] width 118 height 14
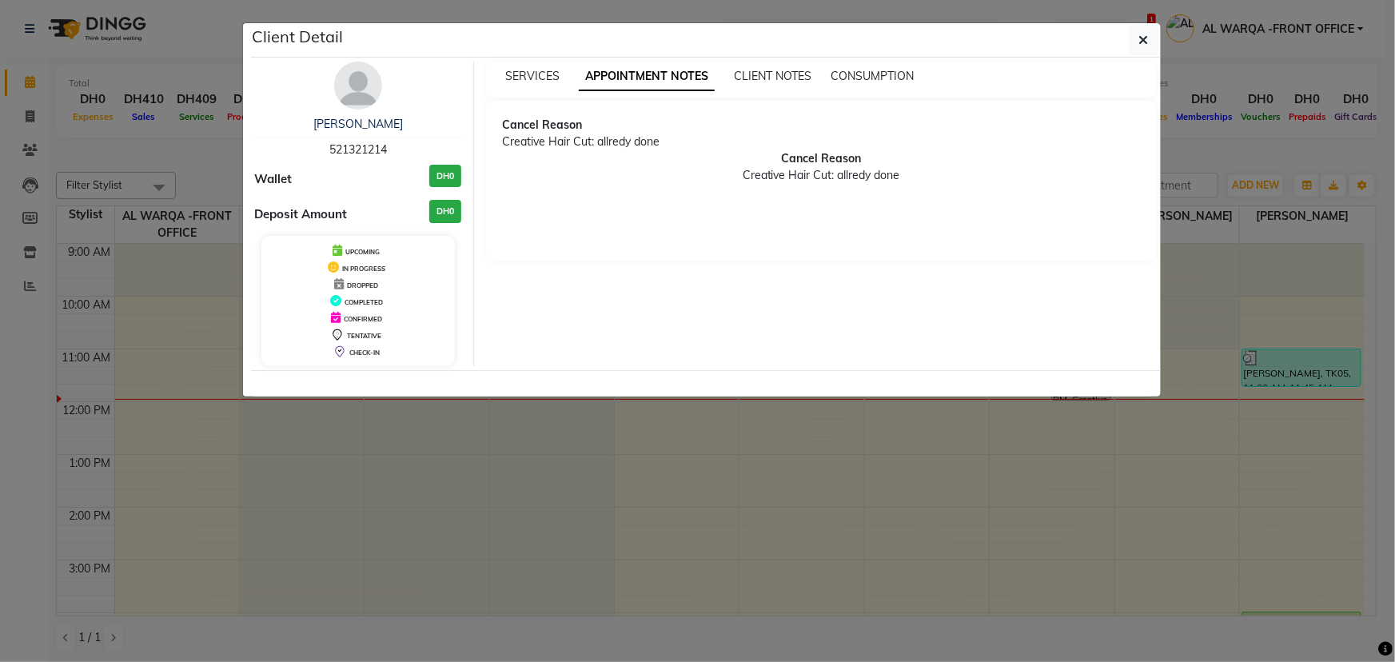
click at [690, 463] on ngb-modal-window "Client Detail [PERSON_NAME] 521321214 Wallet DH0 Deposit Amount DH0 UPCOMING IN…" at bounding box center [697, 331] width 1395 height 662
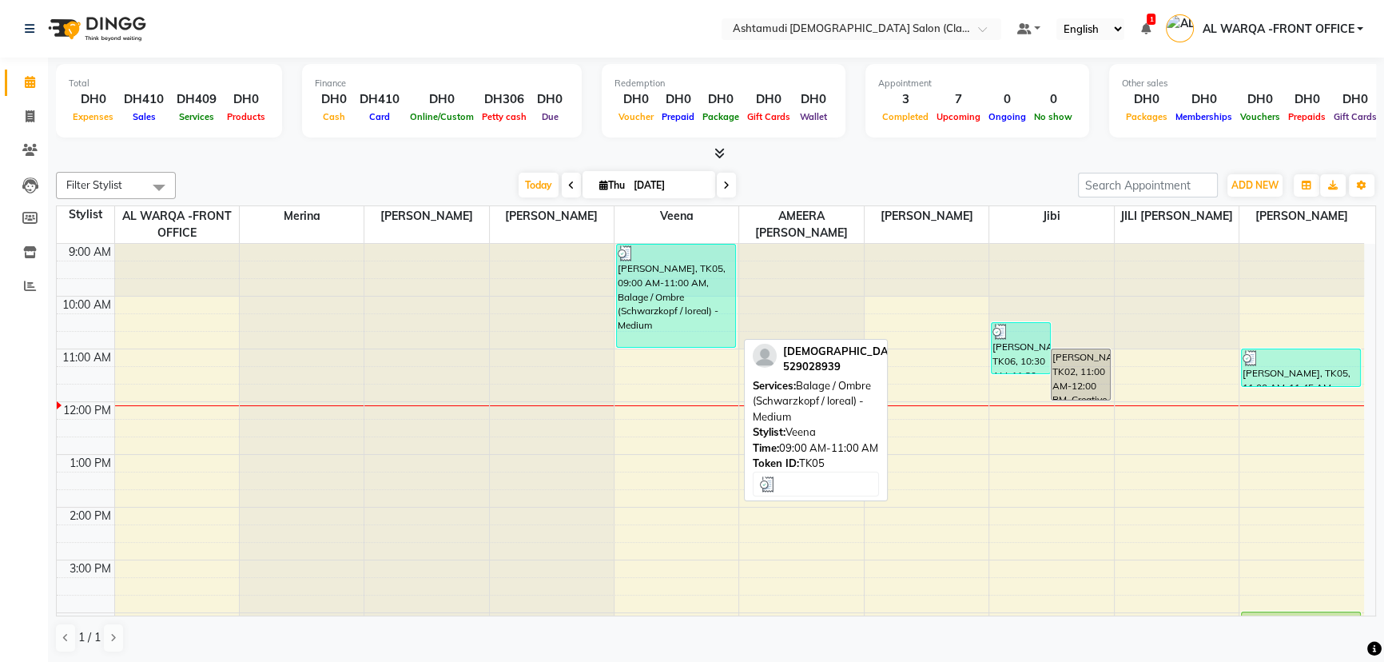
click at [636, 305] on div "[PERSON_NAME], TK05, 09:00 AM-11:00 AM, Balage / Ombre (Schwarzkopf / loreal) -…" at bounding box center [676, 296] width 118 height 102
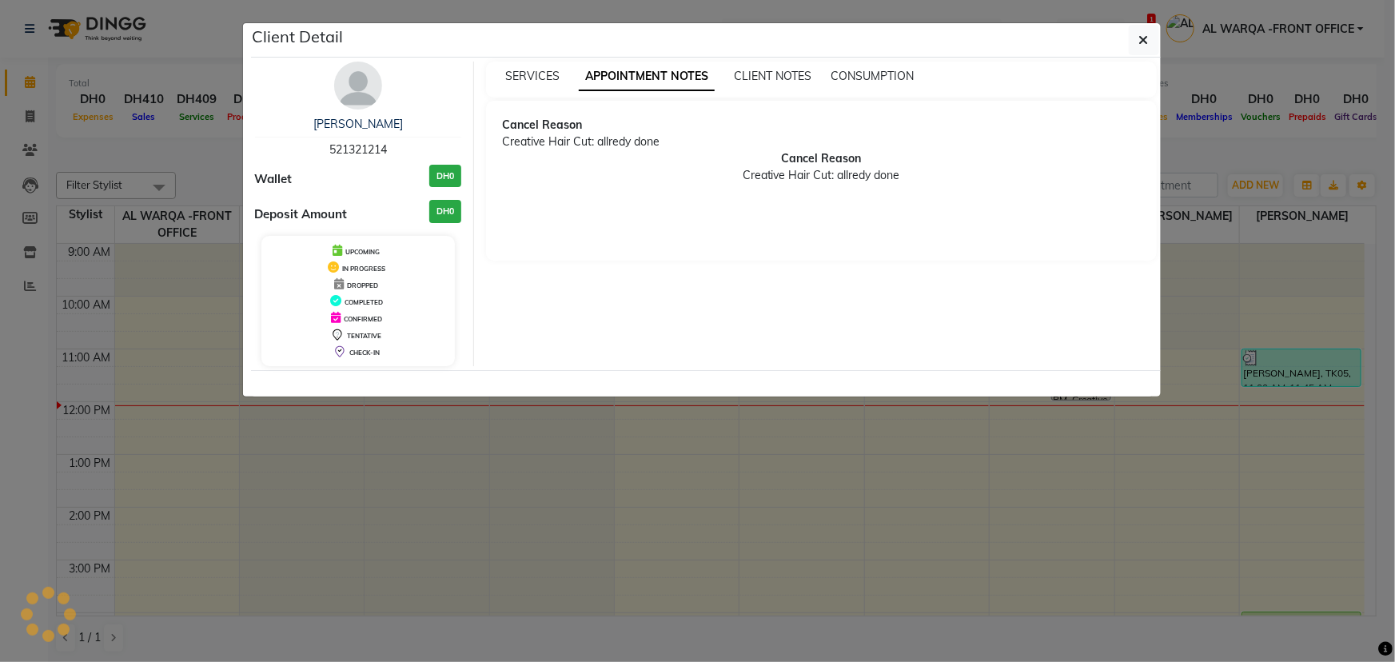
select select "3"
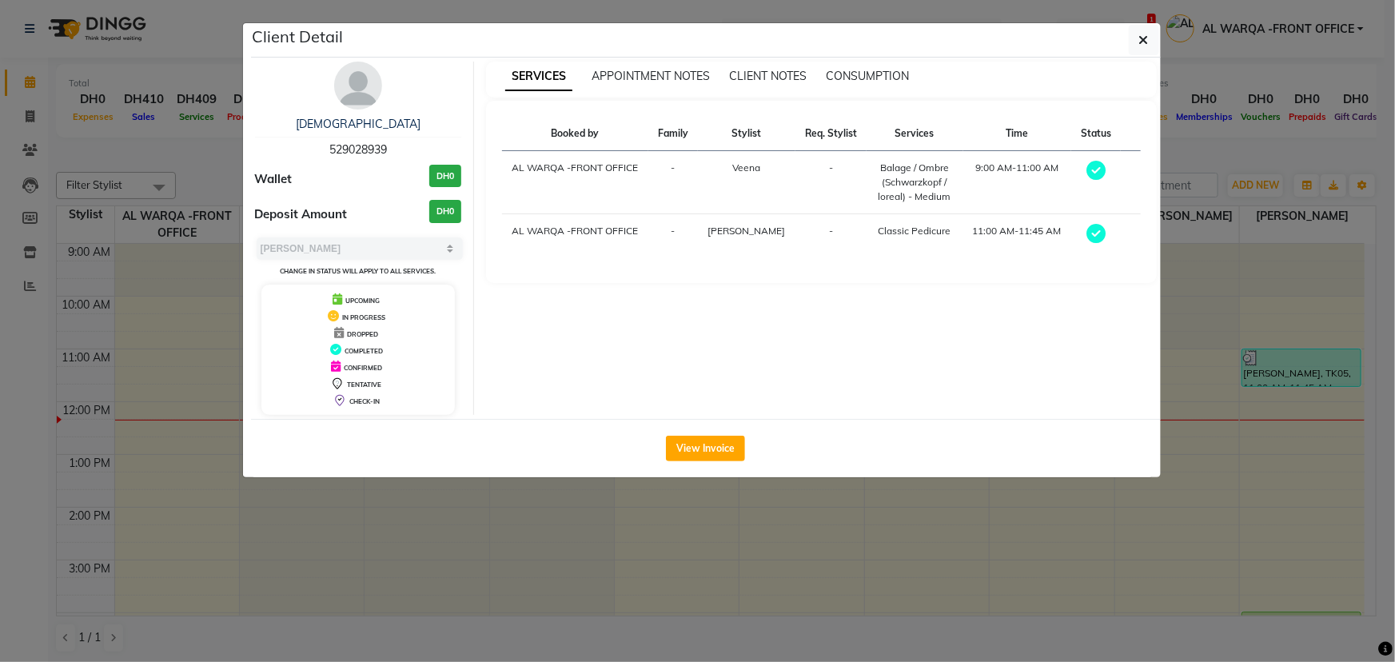
click at [988, 530] on ngb-modal-window "Client Detail [DEMOGRAPHIC_DATA] 529028939 Wallet DH0 Deposit Amount DH0 Select…" at bounding box center [697, 331] width 1395 height 662
